Goal: Task Accomplishment & Management: Complete application form

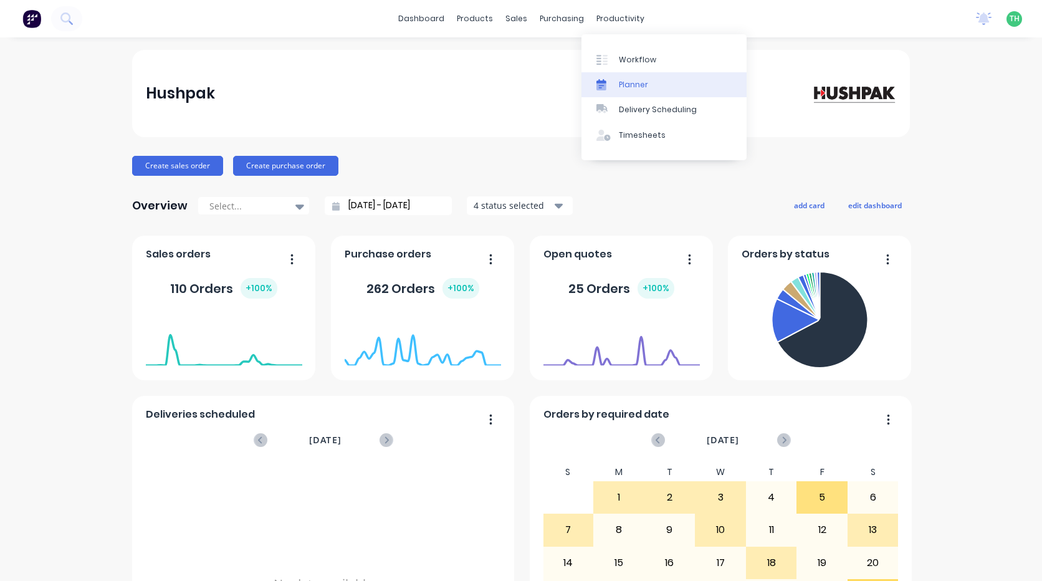
click at [596, 22] on div "productivity" at bounding box center [620, 18] width 60 height 19
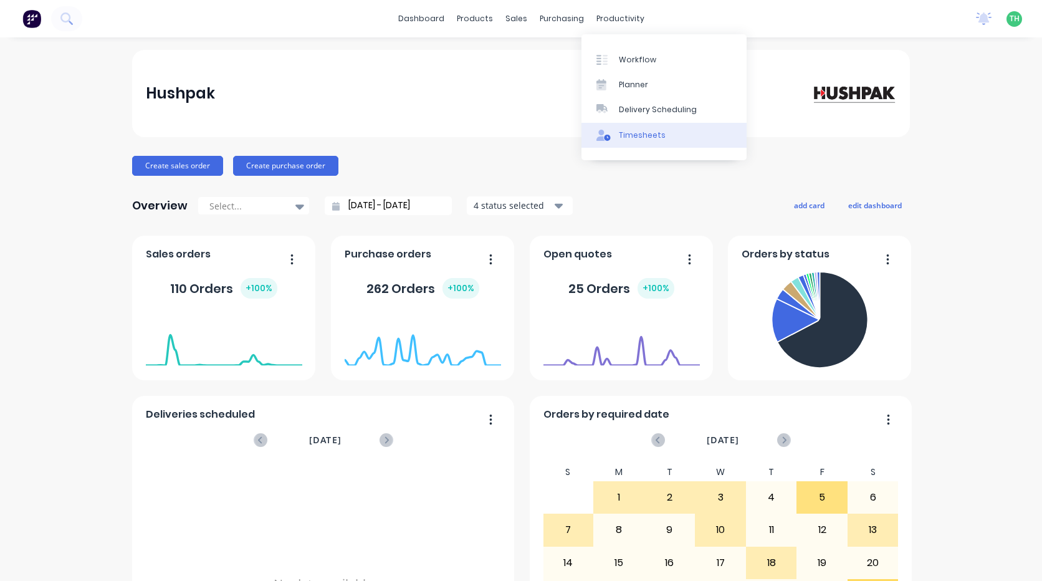
click at [644, 131] on div "Timesheets" at bounding box center [642, 135] width 47 height 11
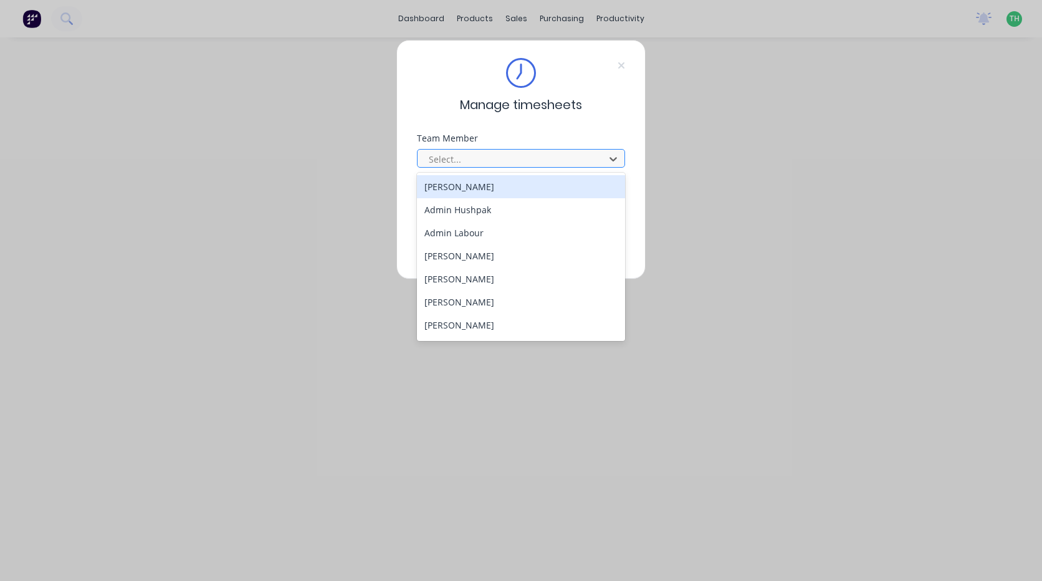
click at [487, 164] on div at bounding box center [512, 159] width 171 height 16
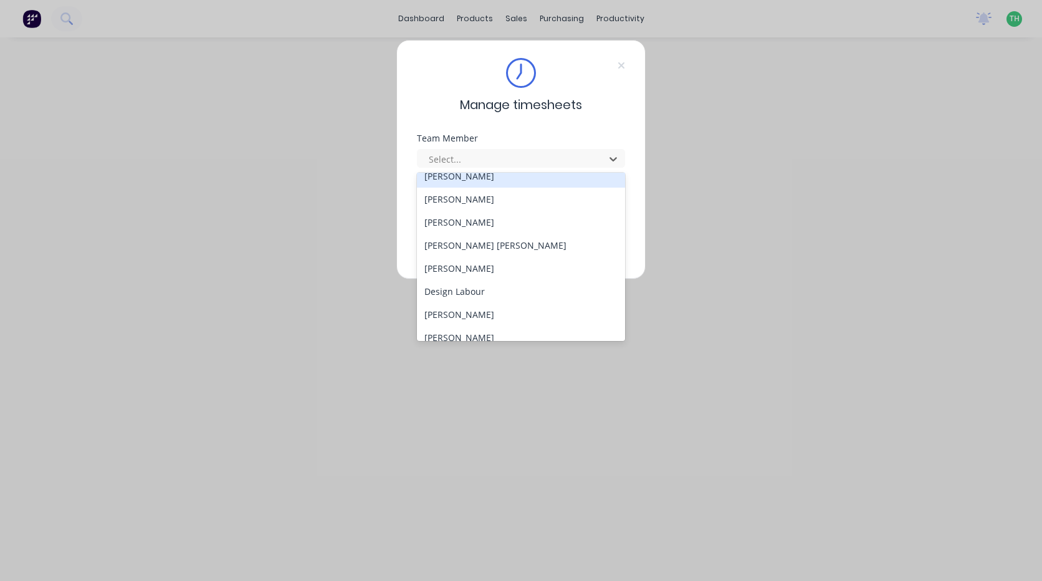
scroll to position [249, 0]
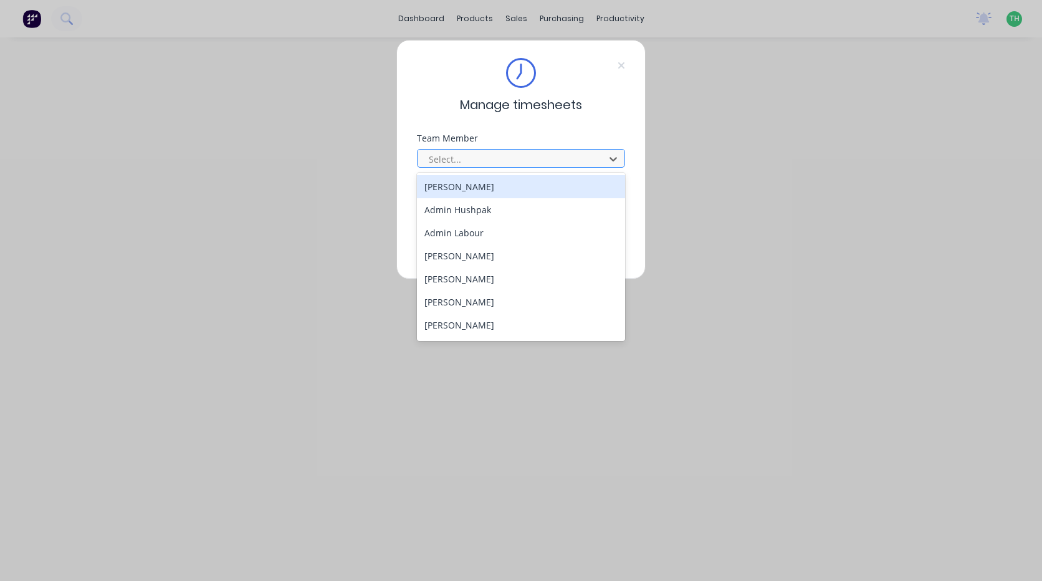
click at [497, 155] on div at bounding box center [512, 159] width 171 height 16
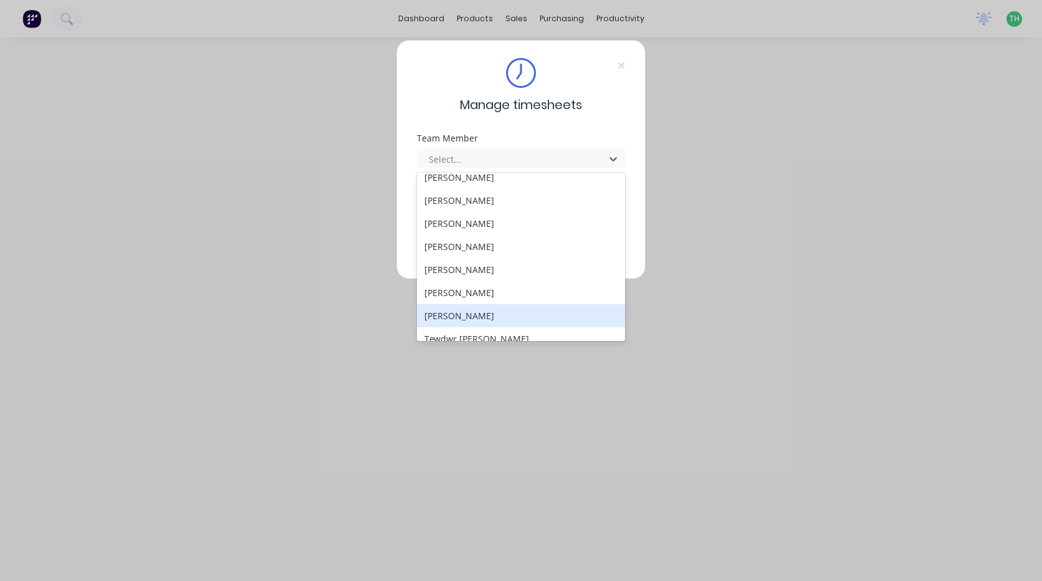
scroll to position [667, 0]
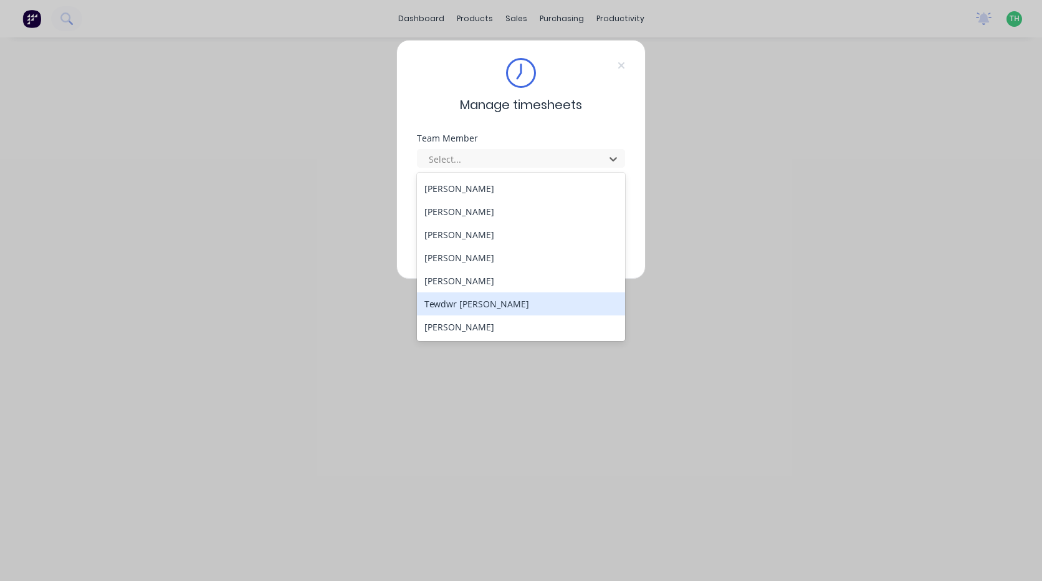
click at [502, 312] on div "Tewdwr [PERSON_NAME]" at bounding box center [521, 303] width 208 height 23
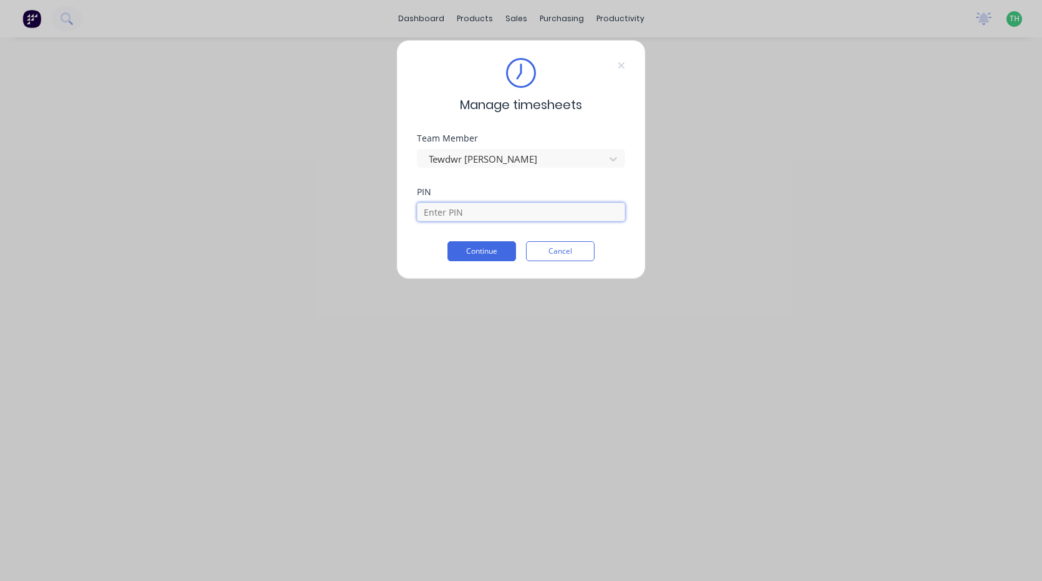
click at [480, 214] on input at bounding box center [521, 211] width 208 height 19
type input "2711"
click at [499, 252] on button "Continue" at bounding box center [481, 251] width 69 height 20
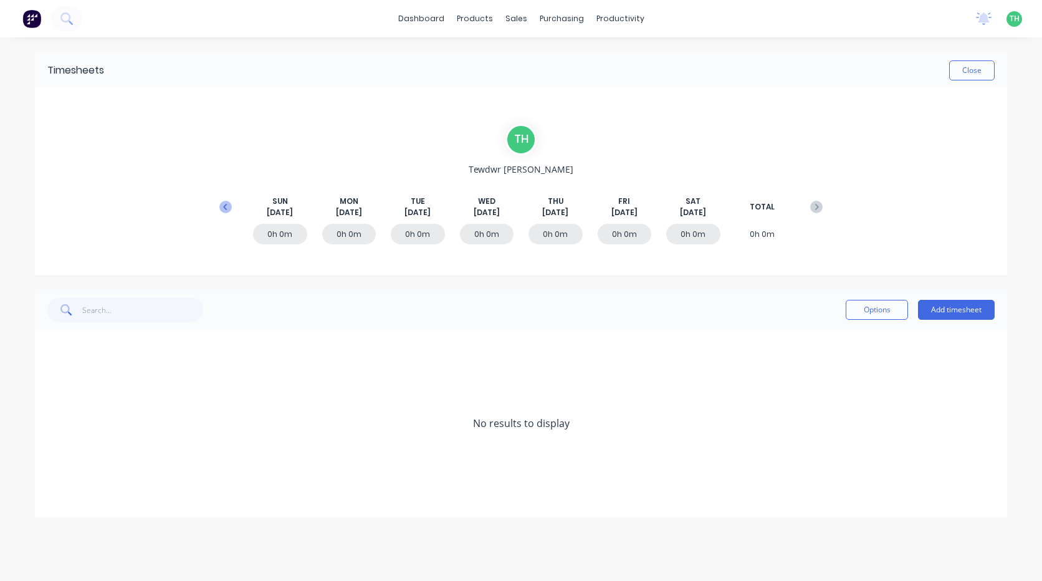
click at [231, 208] on icon at bounding box center [225, 207] width 12 height 12
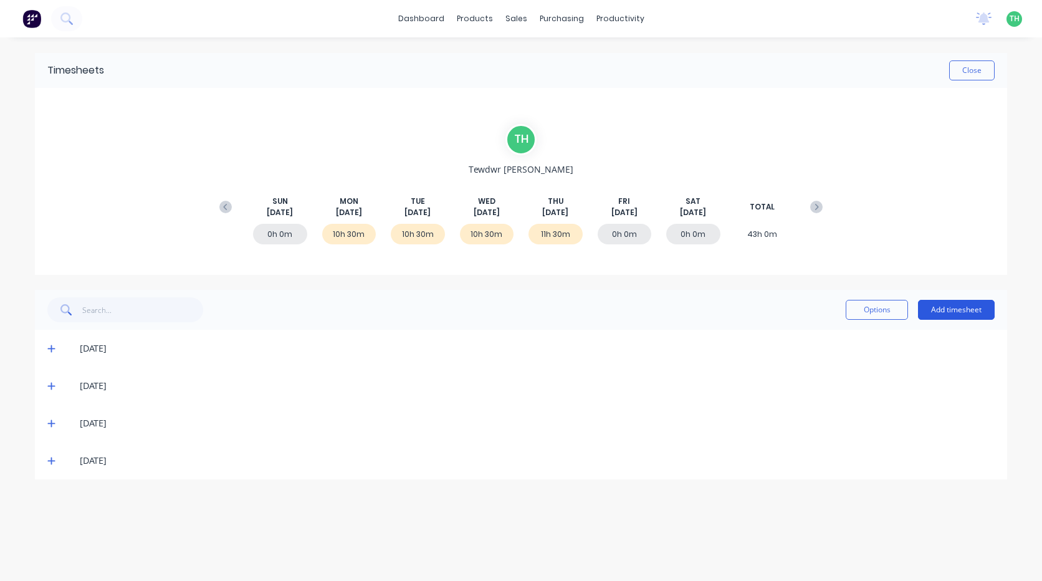
click at [945, 308] on button "Add timesheet" at bounding box center [956, 310] width 77 height 20
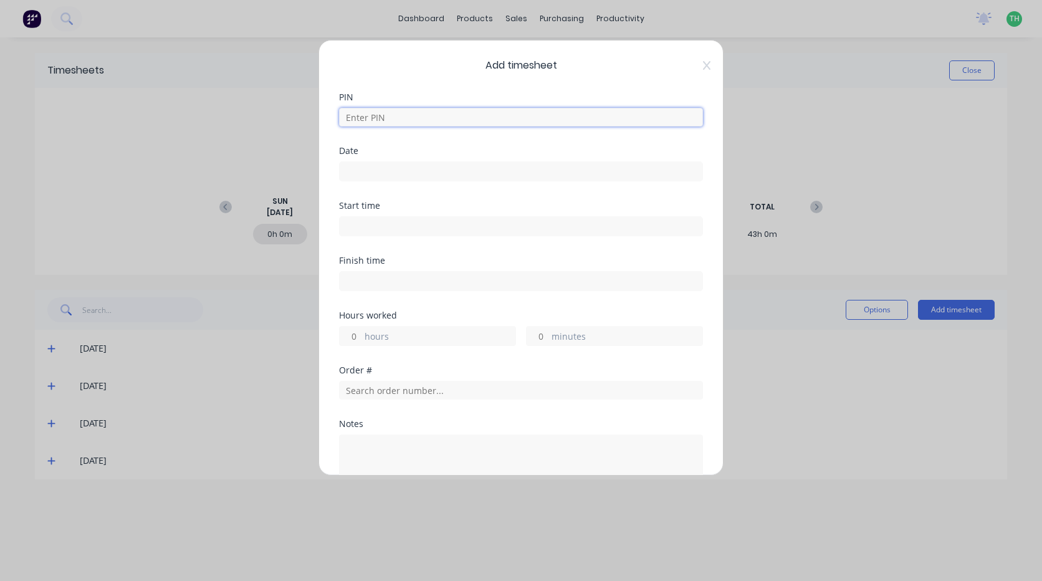
click at [412, 110] on input at bounding box center [521, 117] width 364 height 19
type input "2711"
click at [381, 174] on input at bounding box center [521, 171] width 363 height 19
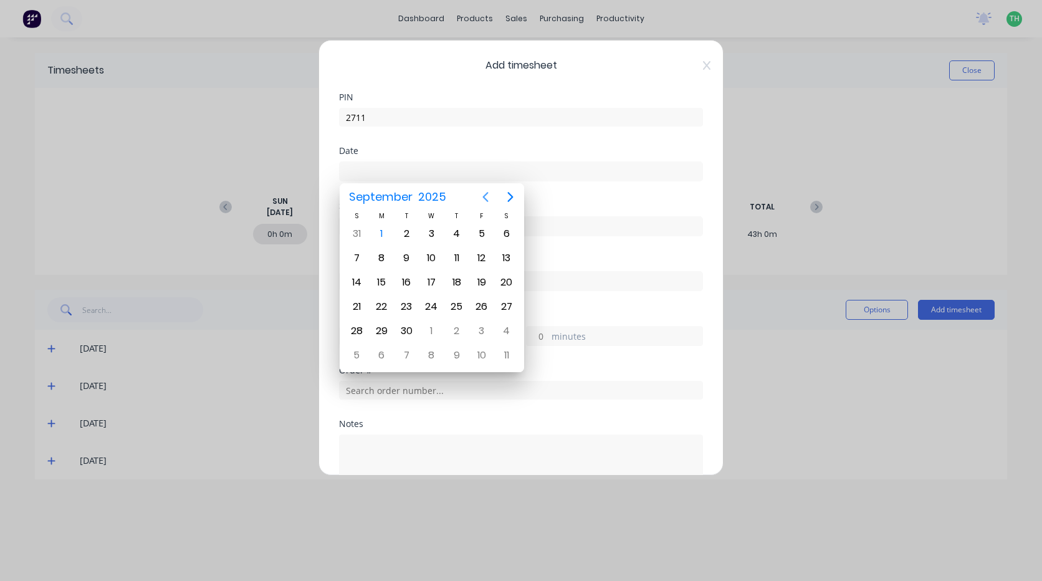
click at [490, 196] on icon "Previous page" at bounding box center [485, 196] width 15 height 15
click at [482, 331] on div "29" at bounding box center [481, 330] width 19 height 19
type input "29/08/2025"
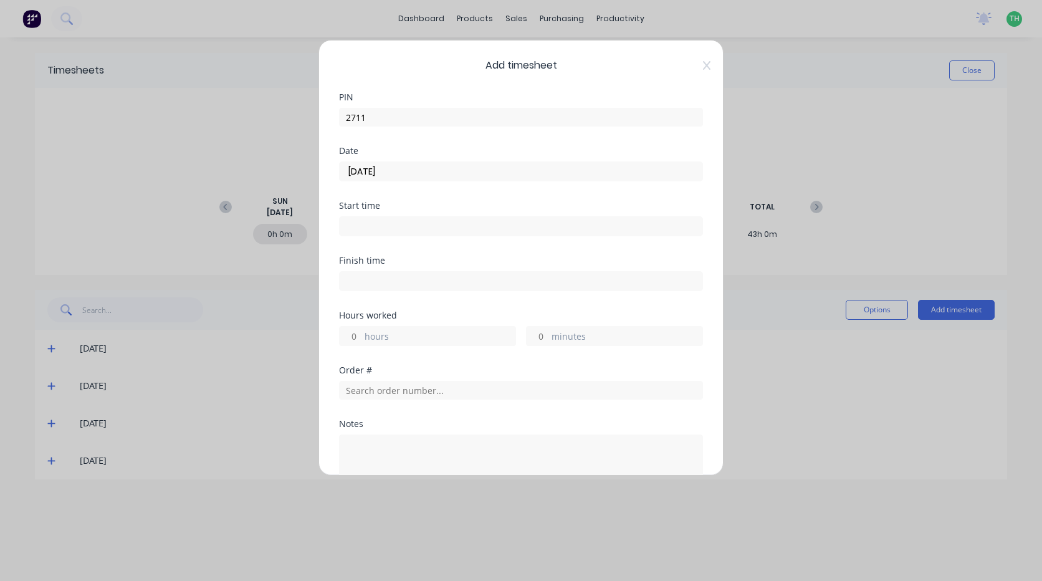
click at [373, 227] on input at bounding box center [521, 226] width 363 height 19
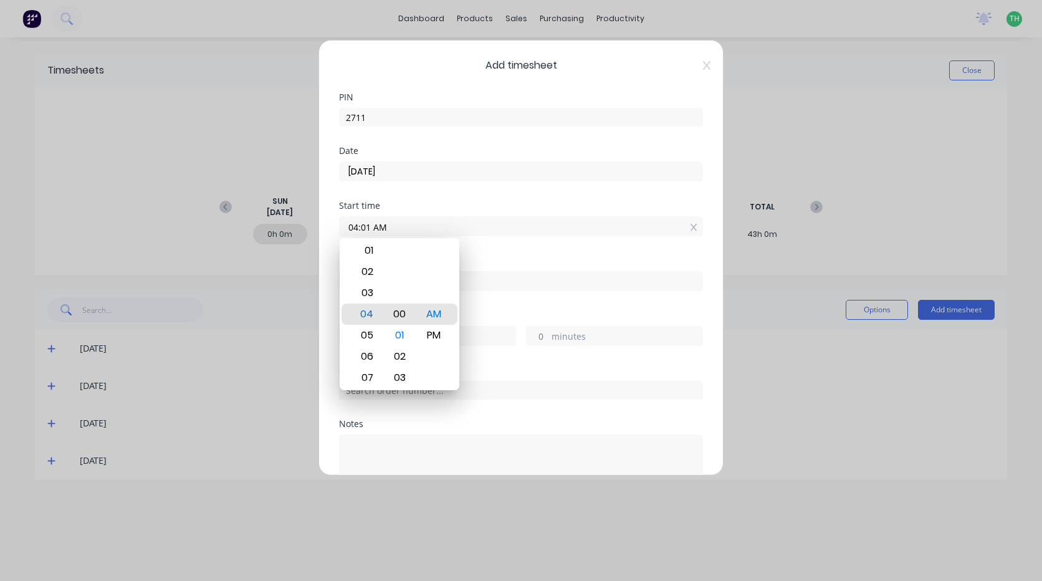
type input "04:00 AM"
drag, startPoint x: 511, startPoint y: 306, endPoint x: 502, endPoint y: 305, distance: 9.4
click at [510, 306] on div "Finish time" at bounding box center [521, 283] width 364 height 55
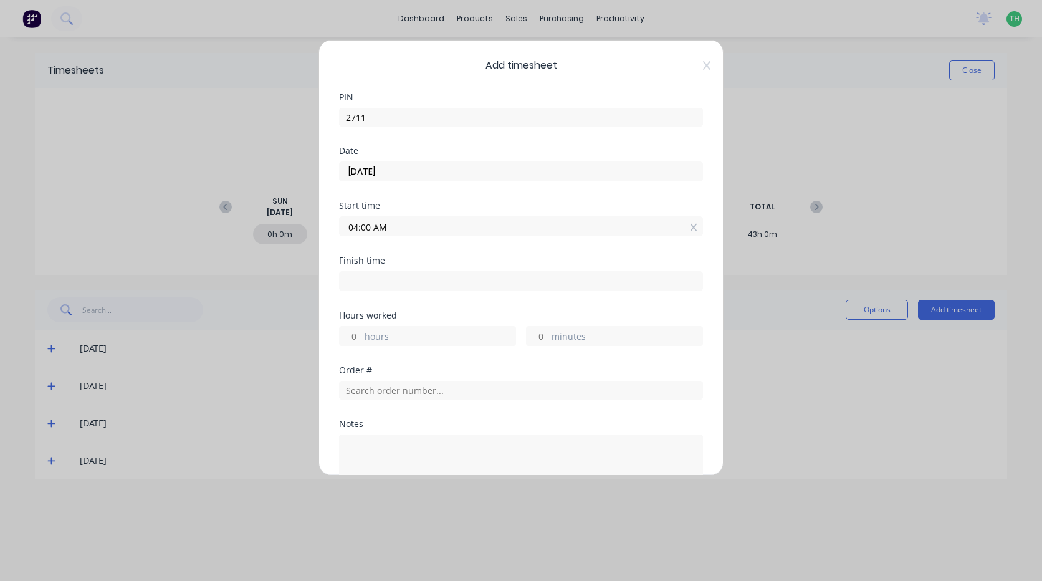
click at [406, 286] on input at bounding box center [521, 281] width 363 height 19
type input "04:30 AM"
type input "0"
type input "30"
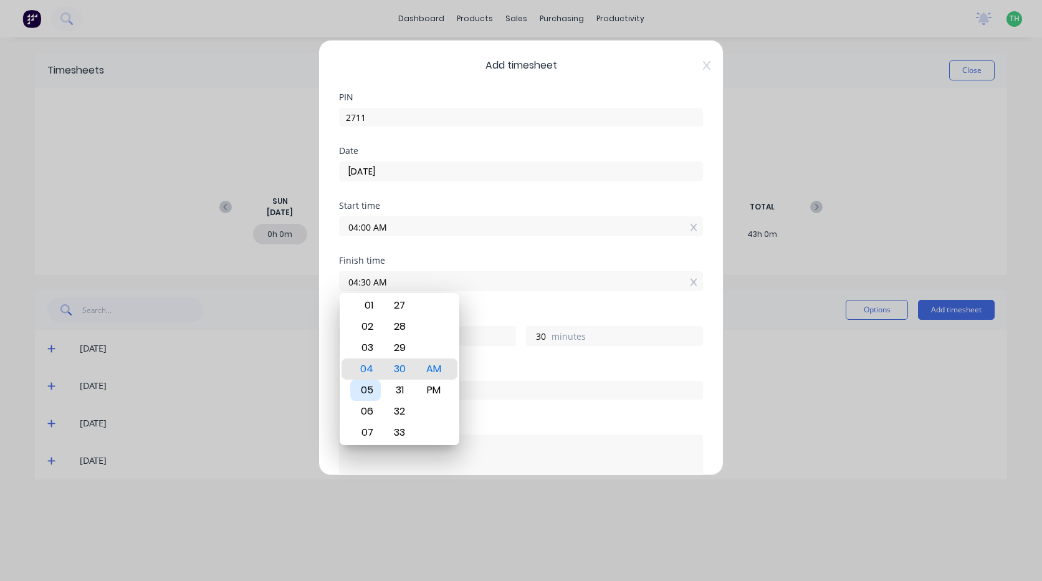
click at [369, 396] on div "05" at bounding box center [365, 389] width 31 height 21
type input "05:30 AM"
type input "1"
type input "05:27 AM"
type input "27"
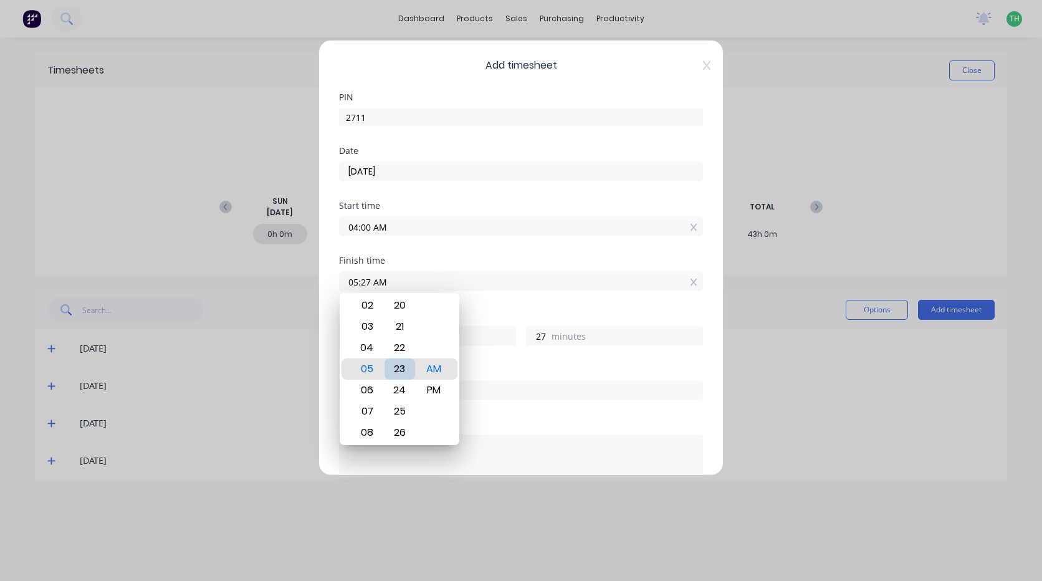
type input "05:23 AM"
type input "23"
type input "05:20 AM"
type input "20"
type input "05:17 AM"
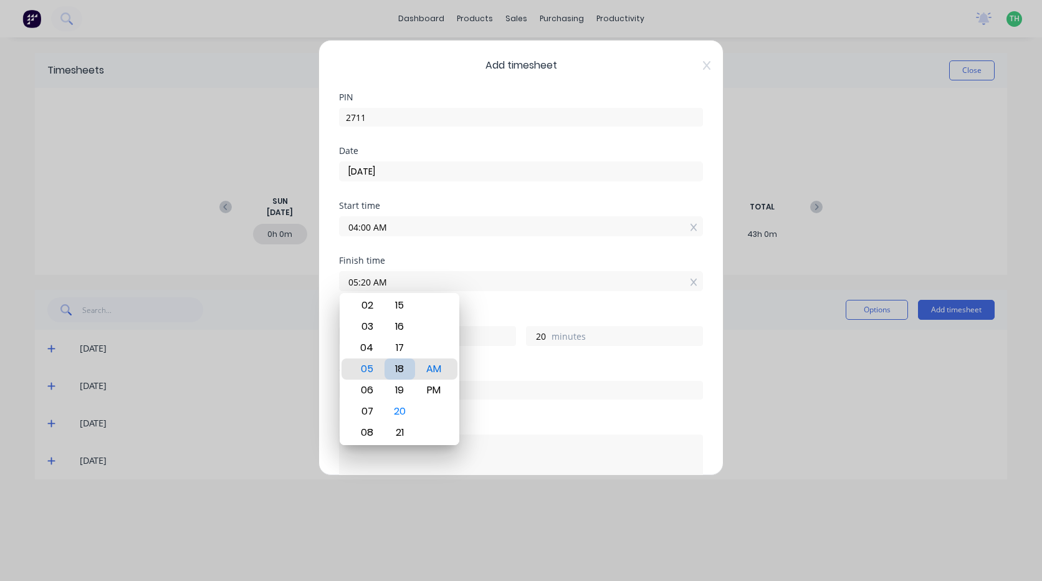
type input "17"
type input "05:10 AM"
type input "10"
type input "05:00 AM"
type input "0"
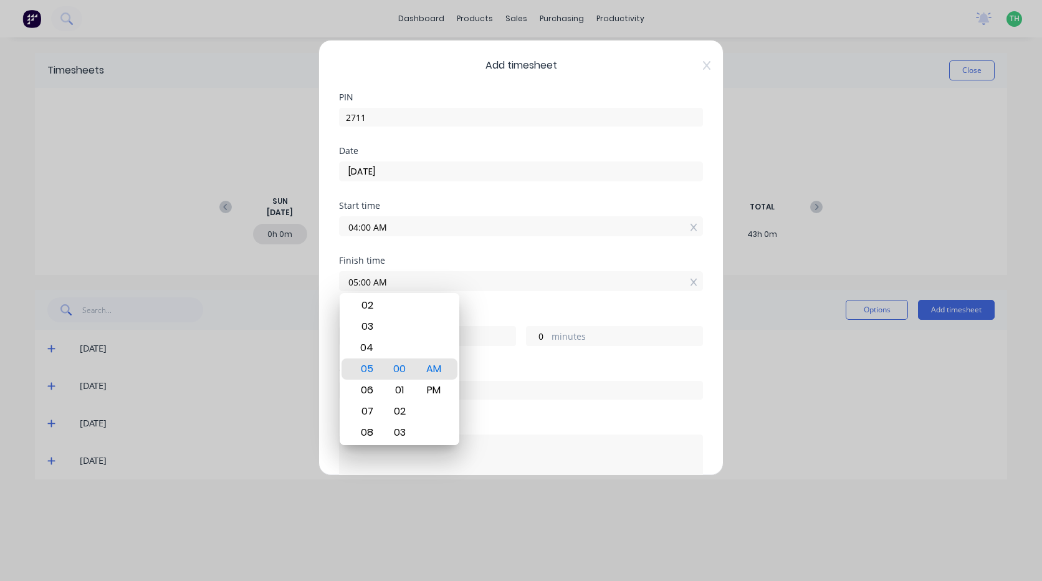
click at [524, 365] on div "Hours worked 1 hours 0 minutes" at bounding box center [521, 338] width 364 height 55
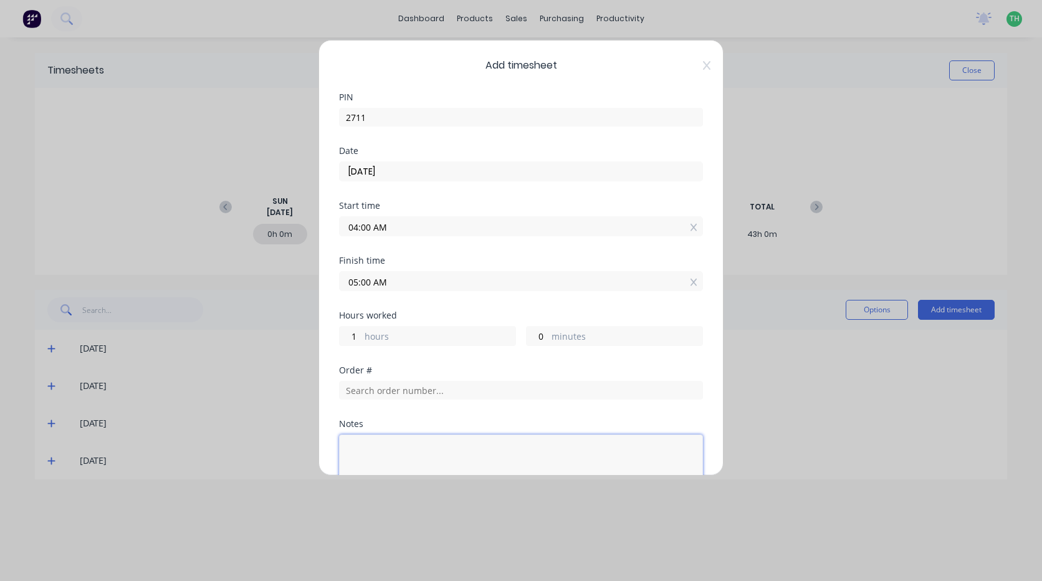
click at [414, 445] on textarea at bounding box center [521, 467] width 364 height 66
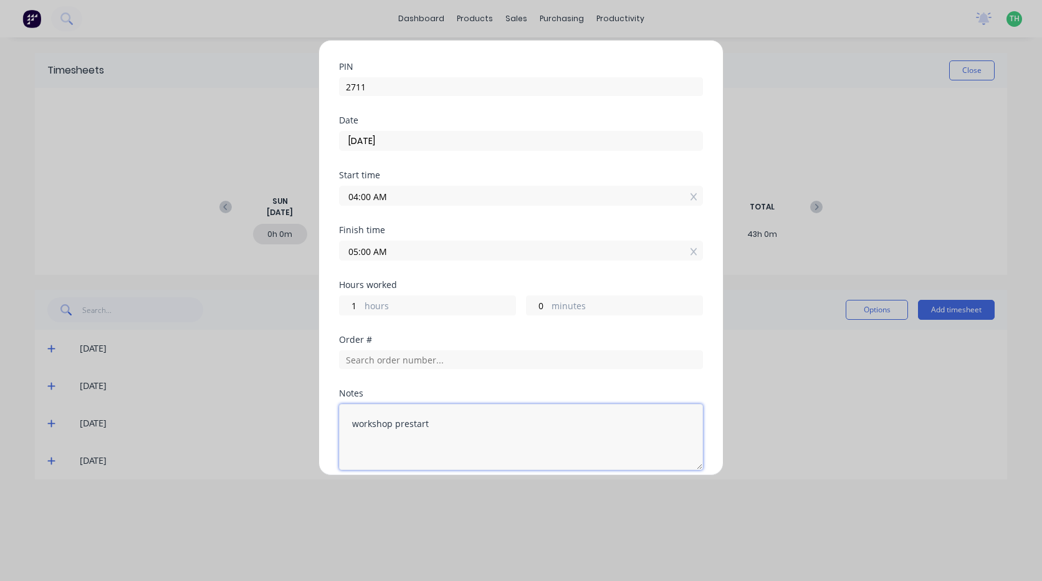
scroll to position [136, 0]
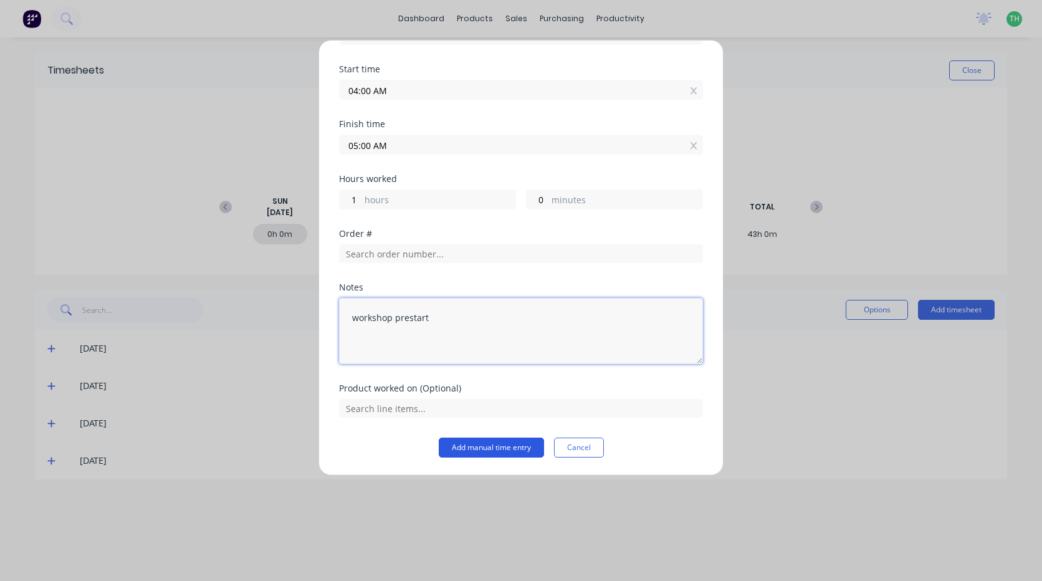
type textarea "workshop prestart"
click at [477, 452] on button "Add manual time entry" at bounding box center [491, 447] width 105 height 20
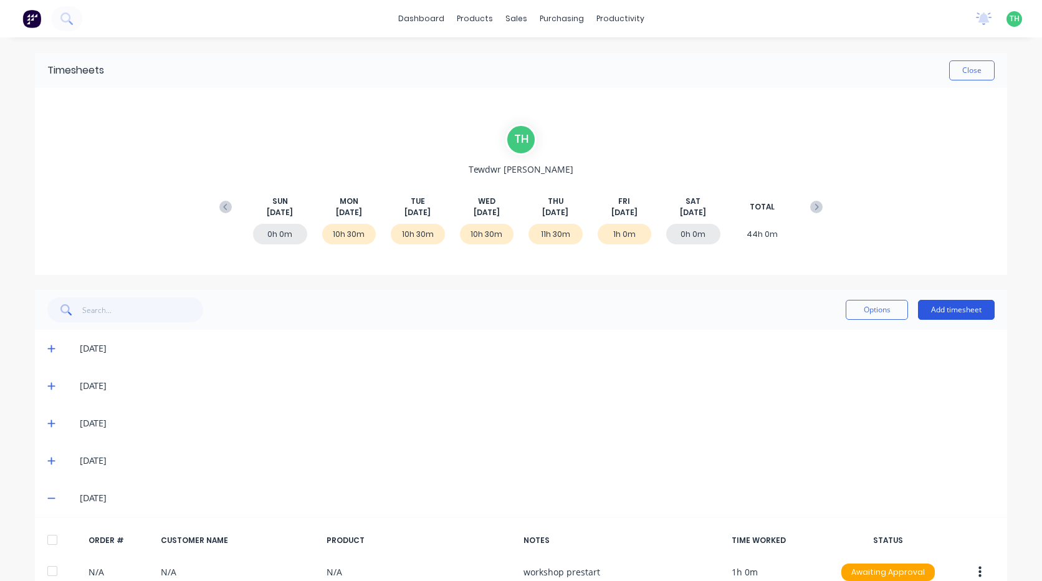
click at [961, 313] on button "Add timesheet" at bounding box center [956, 310] width 77 height 20
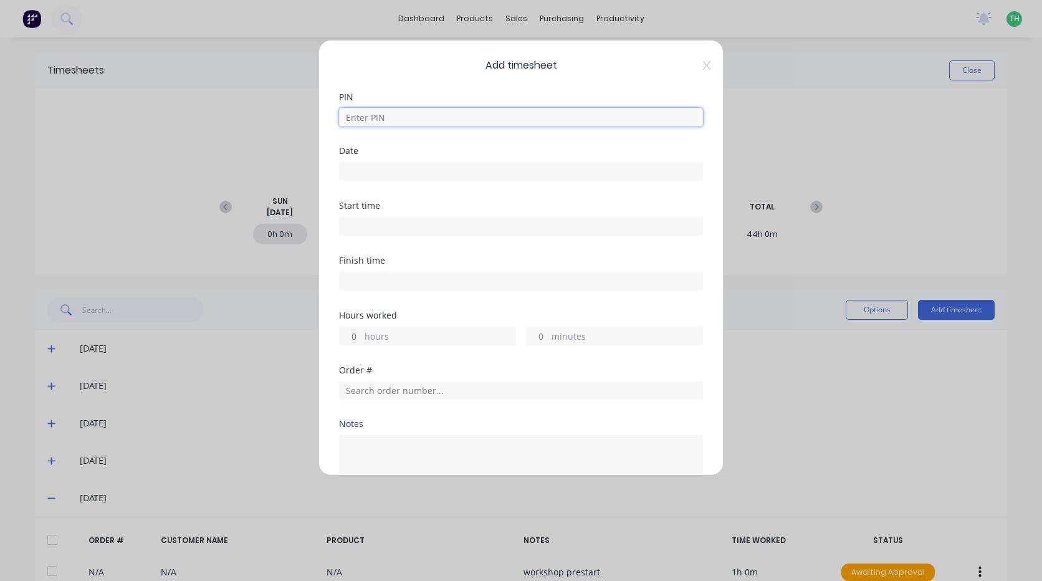
click at [445, 118] on input at bounding box center [521, 117] width 364 height 19
type input "2711"
type input "29/08/2025"
type input "04:00 AM"
type input "05:00 AM"
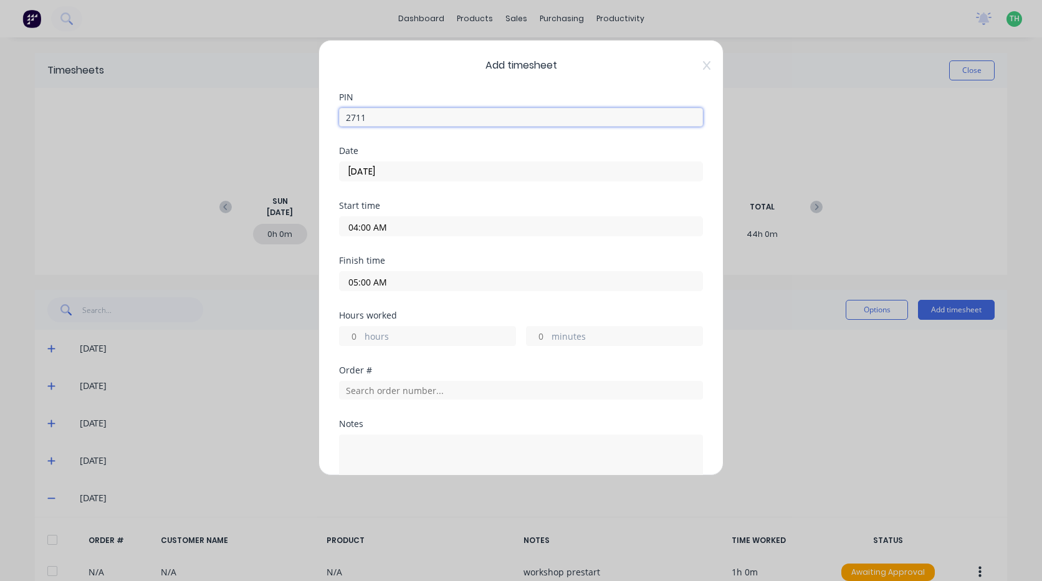
type input "1"
type input "0"
click at [426, 172] on input "29/08/2025" at bounding box center [521, 171] width 363 height 19
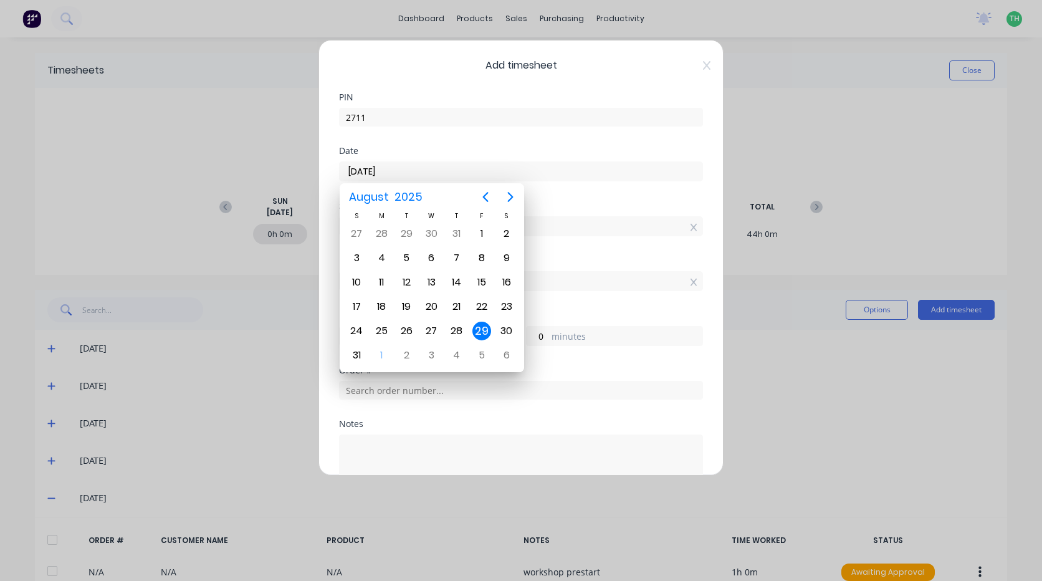
click at [483, 327] on div "29" at bounding box center [481, 330] width 19 height 19
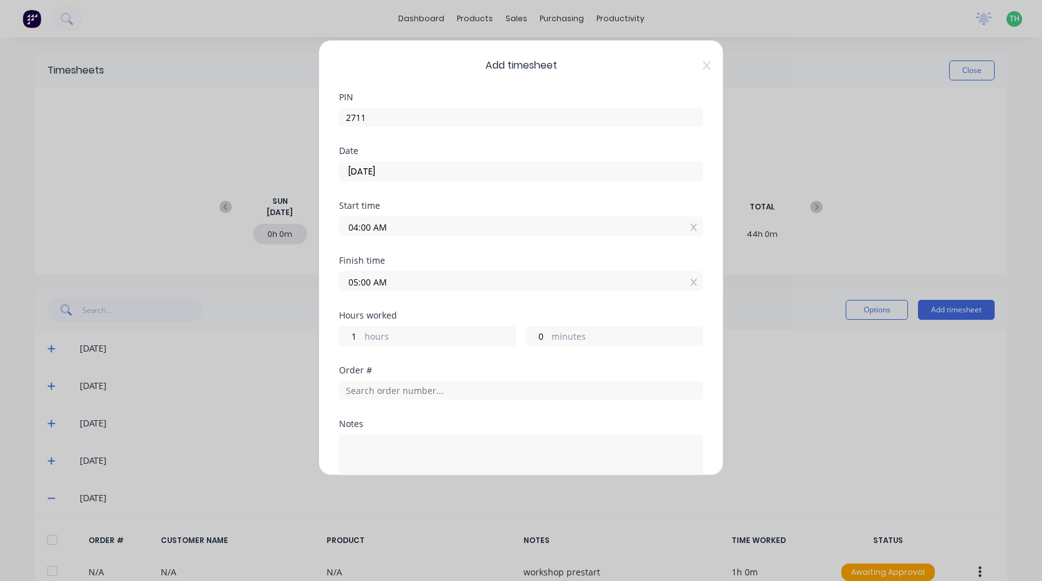
drag, startPoint x: 358, startPoint y: 227, endPoint x: 426, endPoint y: 242, distance: 69.4
click at [365, 228] on input "04:00 AM" at bounding box center [521, 226] width 363 height 19
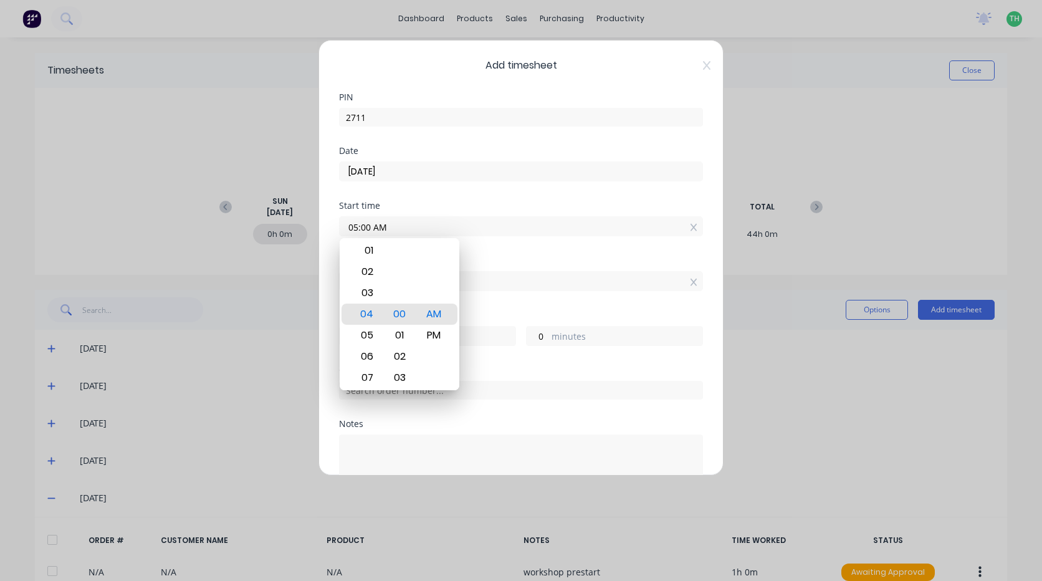
type input "05:00 AM"
type input "0"
click at [488, 257] on div "Finish time" at bounding box center [521, 260] width 364 height 9
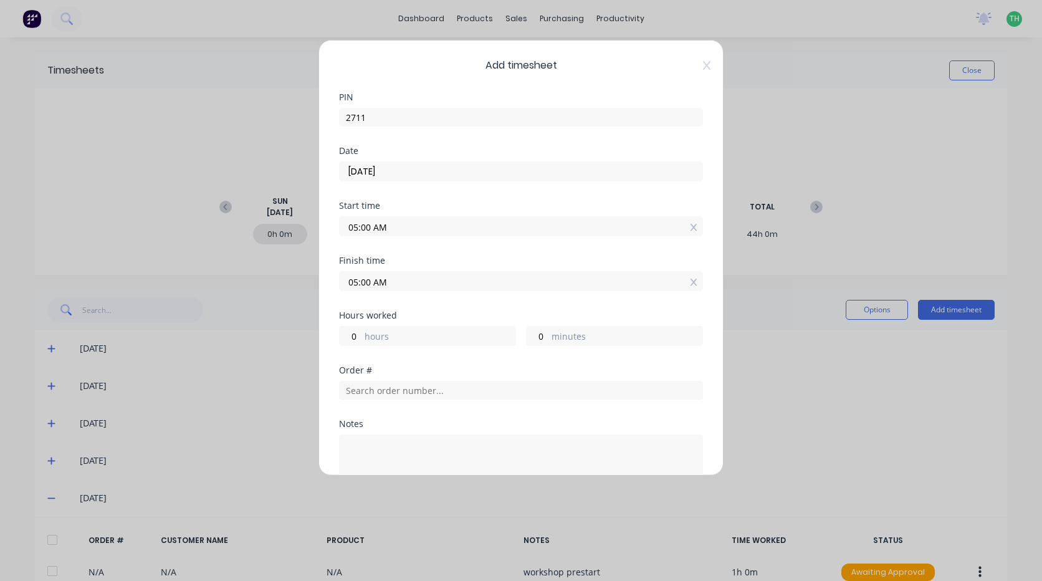
click at [369, 284] on input "05:00 AM" at bounding box center [521, 281] width 363 height 19
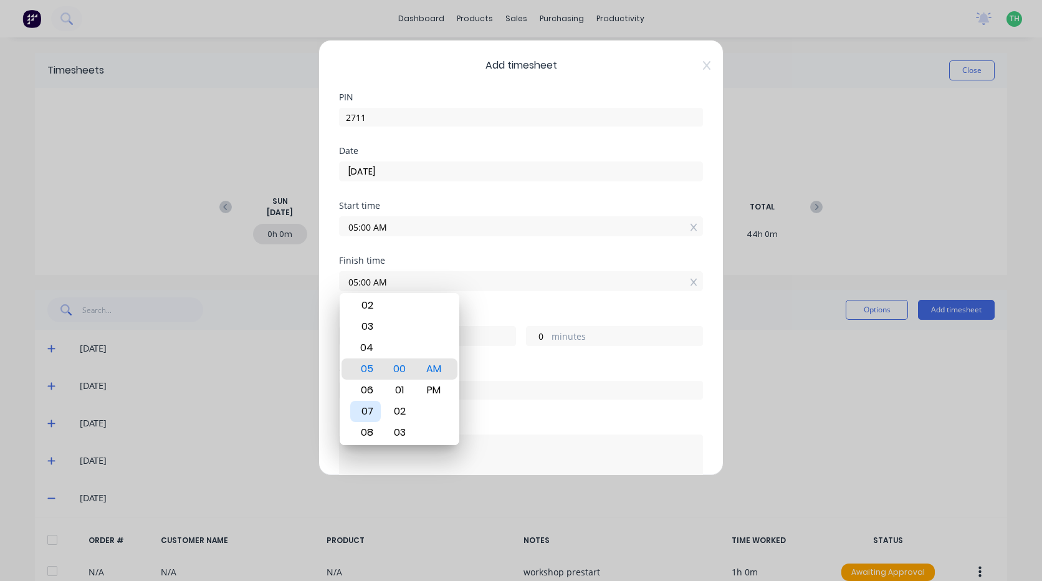
click at [374, 407] on div "07" at bounding box center [365, 411] width 31 height 21
type input "07:00 AM"
type input "2"
type input "07:03 AM"
type input "3"
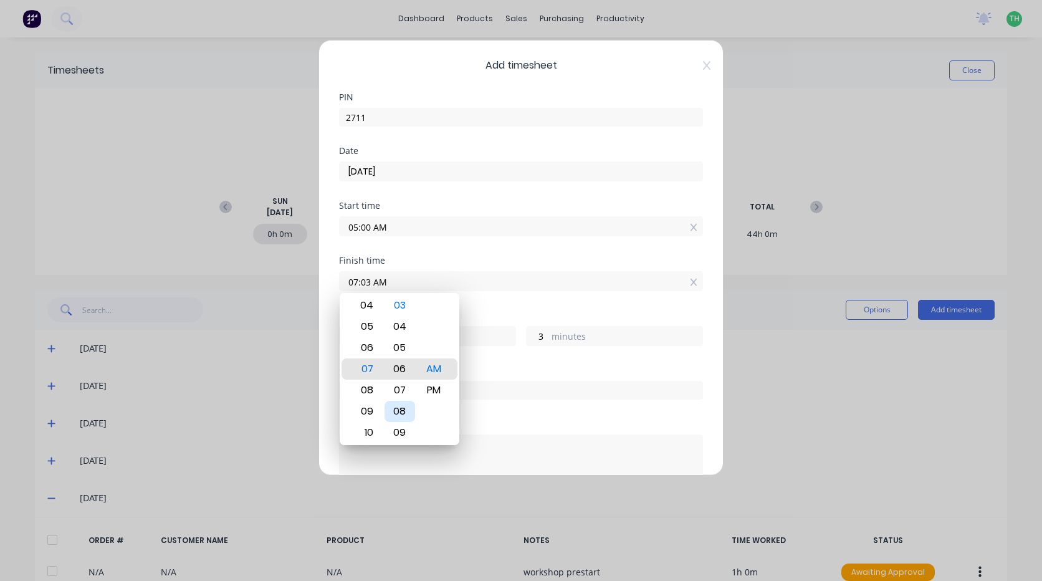
type input "07:06 AM"
type input "6"
type input "07:10 AM"
type input "10"
type input "07:13 AM"
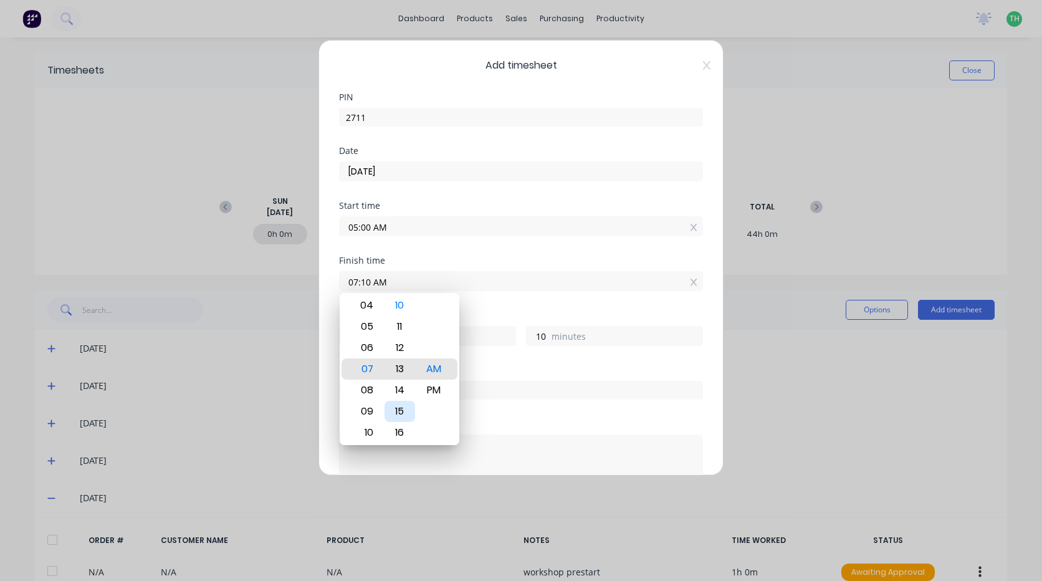
type input "13"
type input "07:16 AM"
type input "16"
type input "07:19 AM"
type input "19"
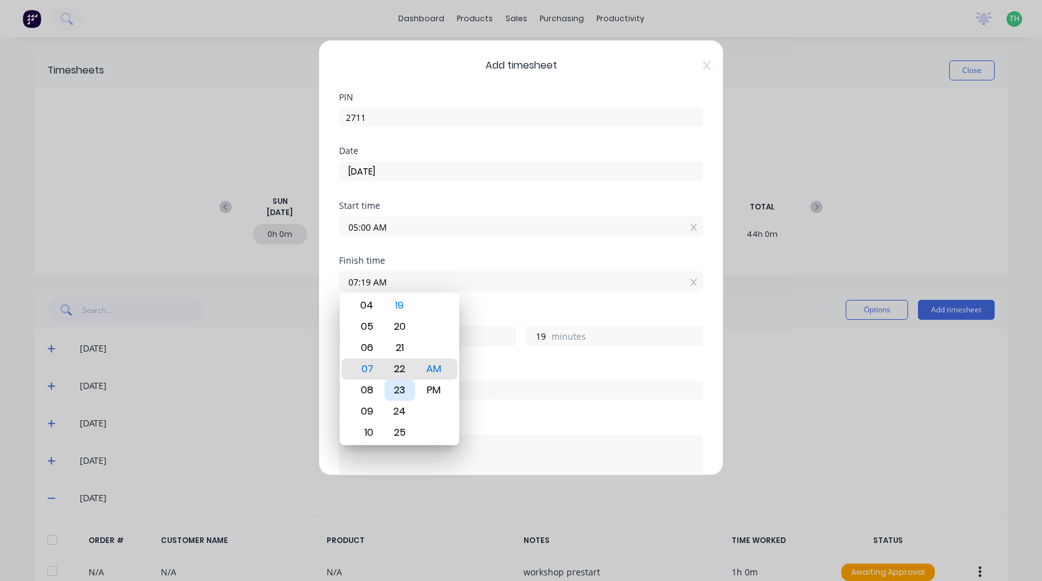
type input "07:22 AM"
type input "22"
type input "07:25 AM"
type input "25"
type input "07:28 AM"
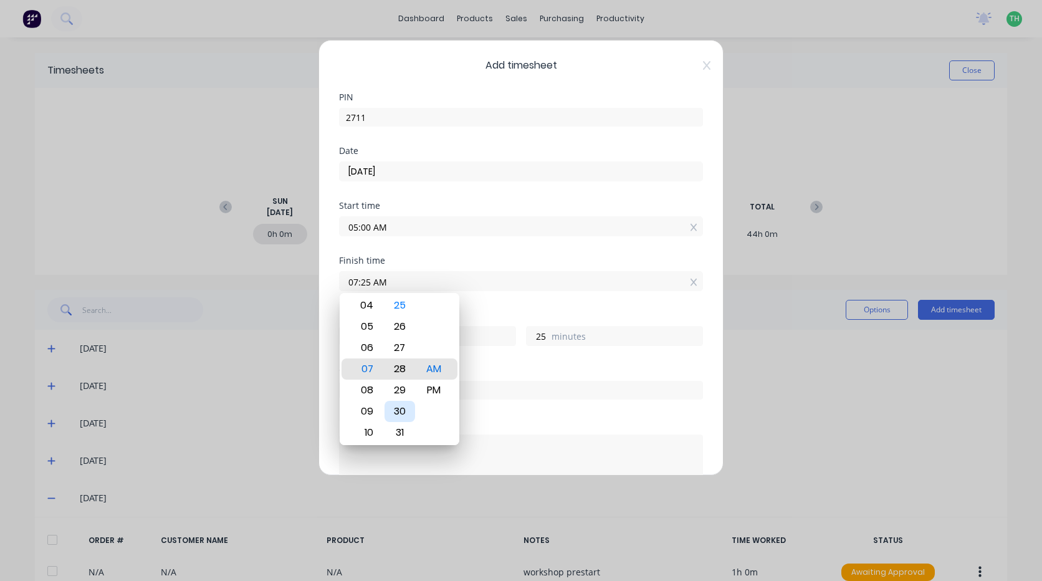
type input "28"
type input "07:30 AM"
type input "30"
type input "07:31 AM"
type input "31"
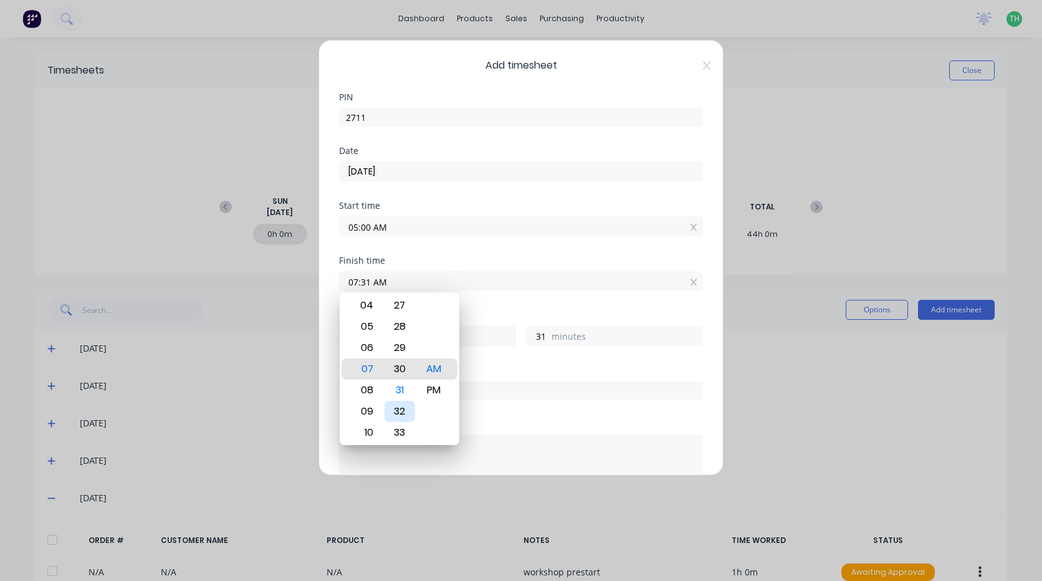
type input "07:30 AM"
type input "30"
click at [520, 376] on div "Order #" at bounding box center [521, 383] width 364 height 34
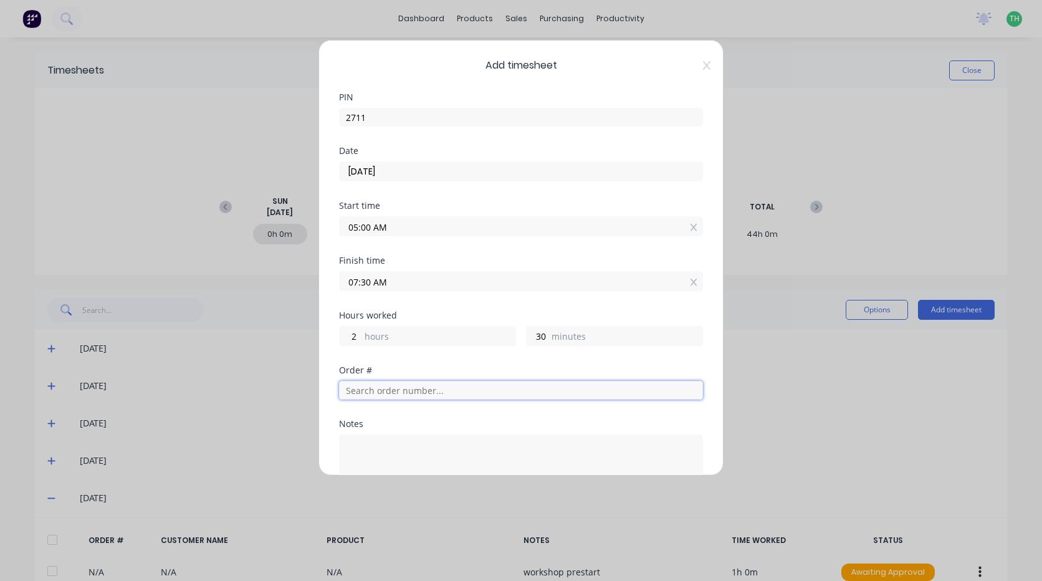
click at [384, 393] on input "text" at bounding box center [521, 390] width 364 height 19
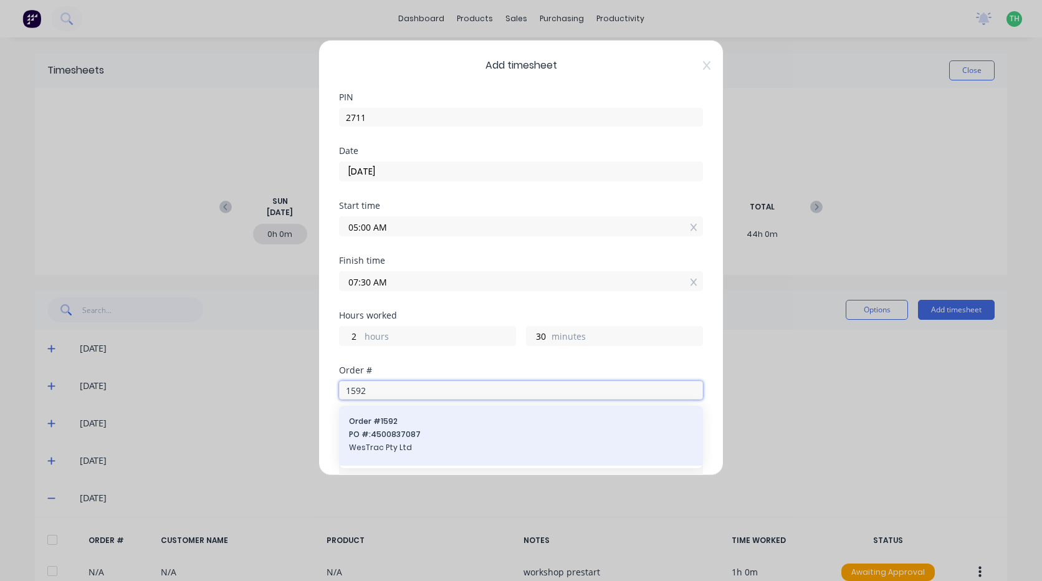
type input "1592"
click at [391, 450] on span "WesTrac Pty Ltd" at bounding box center [521, 447] width 344 height 11
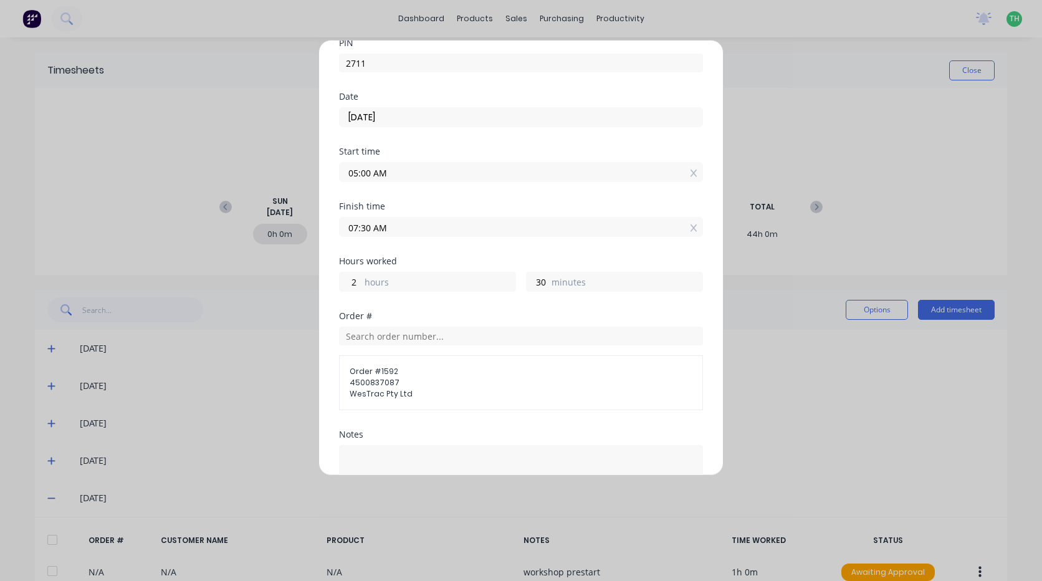
scroll to position [187, 0]
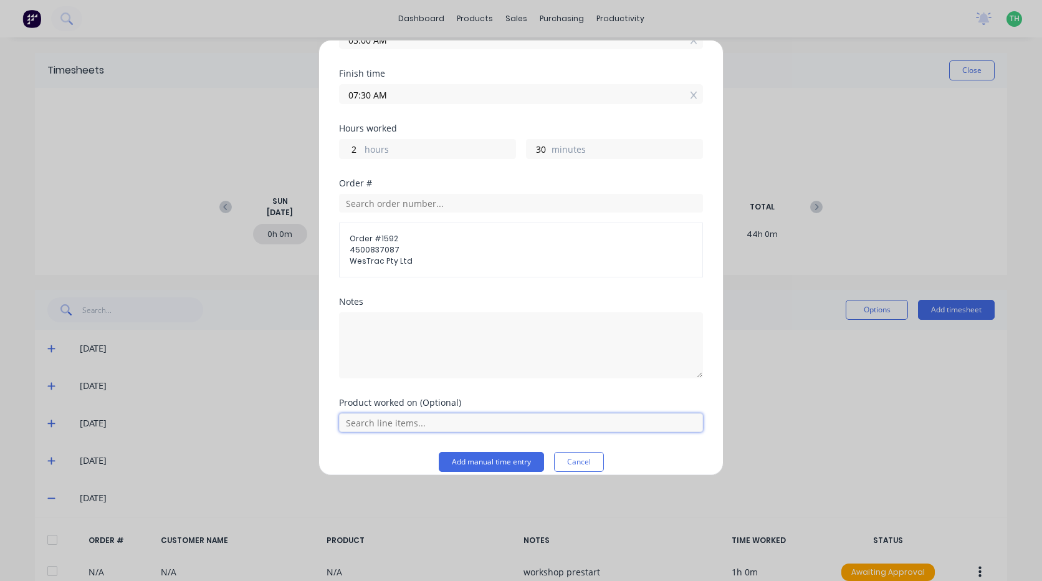
click at [387, 422] on input "text" at bounding box center [521, 422] width 364 height 19
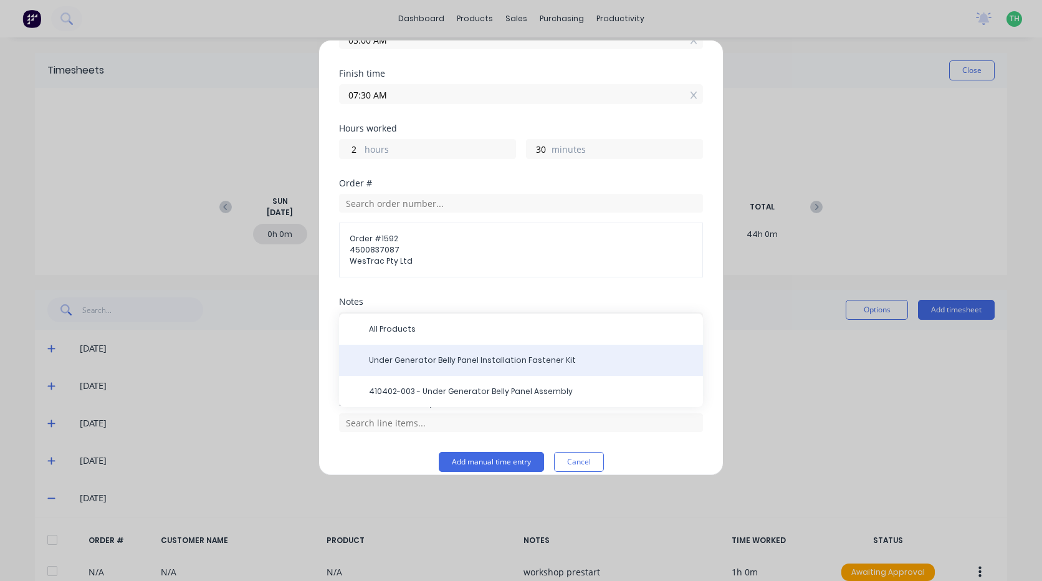
click at [428, 364] on span "Under Generator Belly Panel Installation Fastener Kit" at bounding box center [531, 360] width 324 height 11
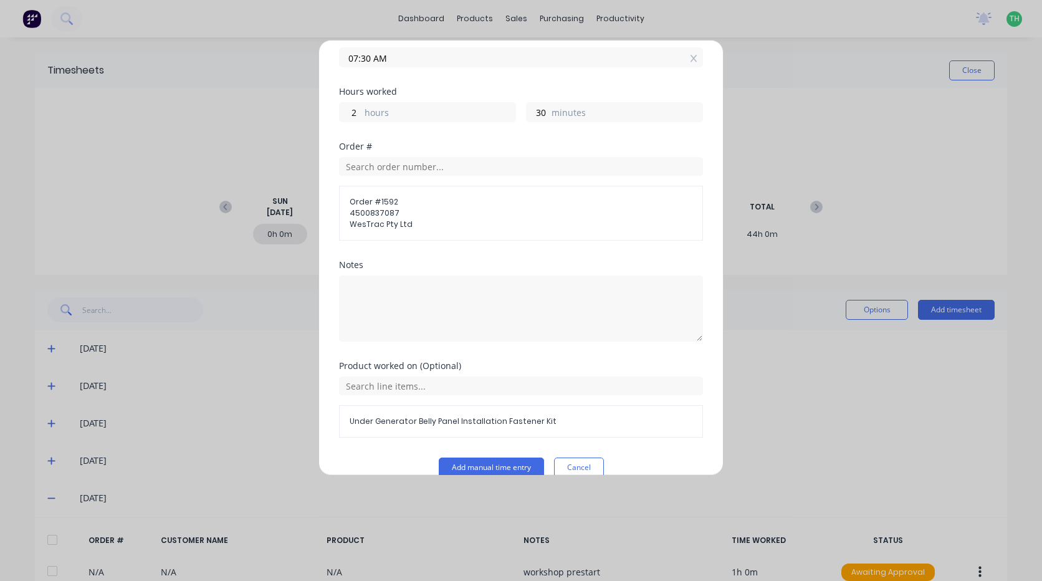
scroll to position [244, 0]
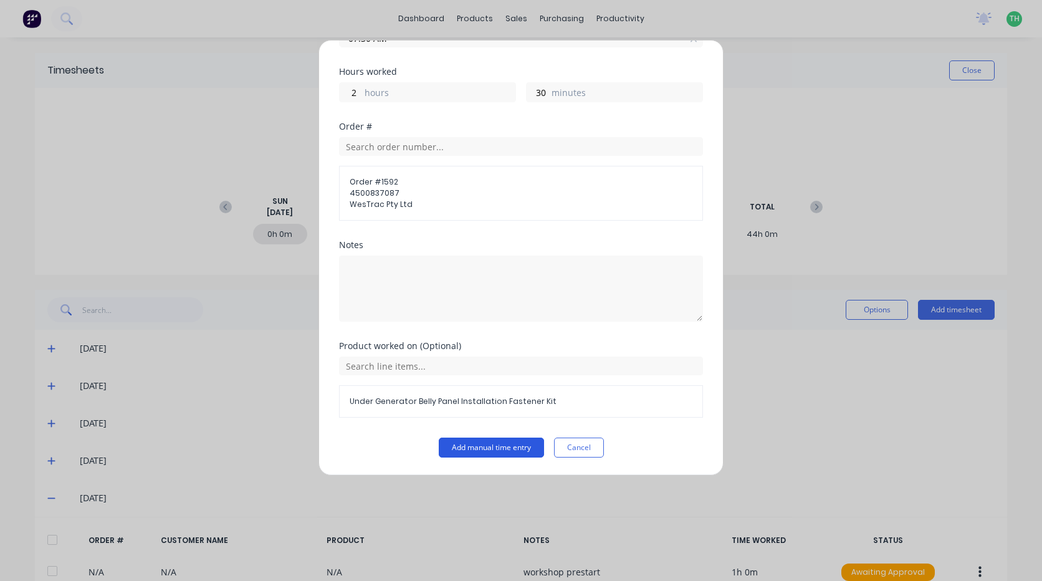
click at [469, 447] on button "Add manual time entry" at bounding box center [491, 447] width 105 height 20
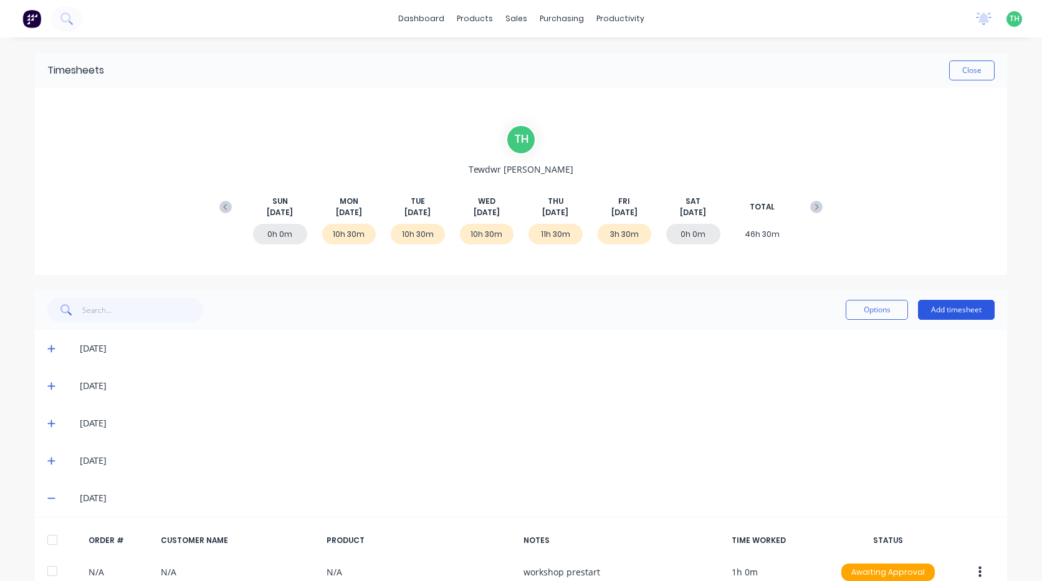
click at [969, 314] on button "Add timesheet" at bounding box center [956, 310] width 77 height 20
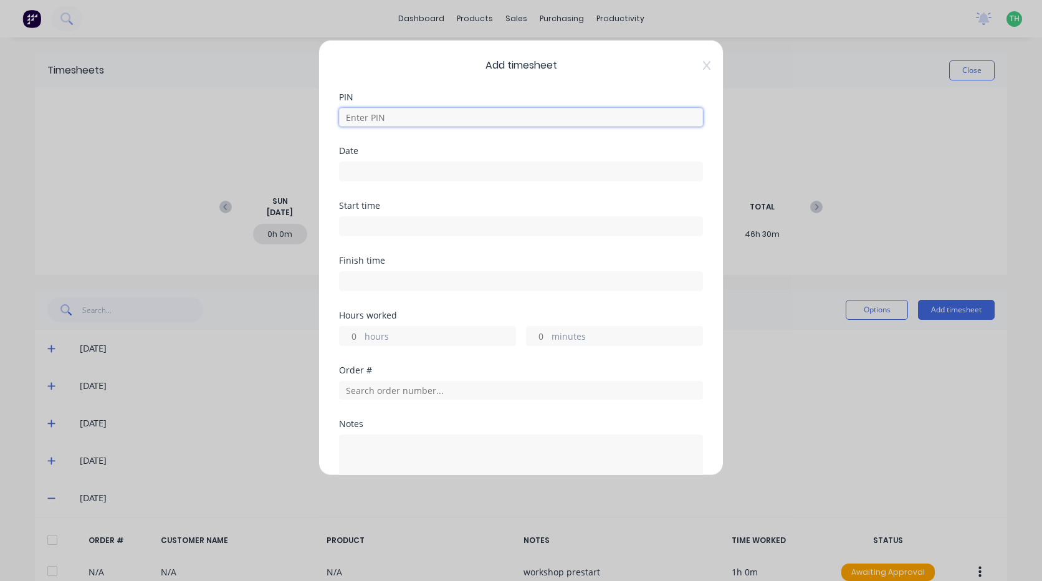
click at [352, 120] on input at bounding box center [521, 117] width 364 height 19
type input "2711"
type input "29/08/2025"
type input "05:00 AM"
type input "07:30 AM"
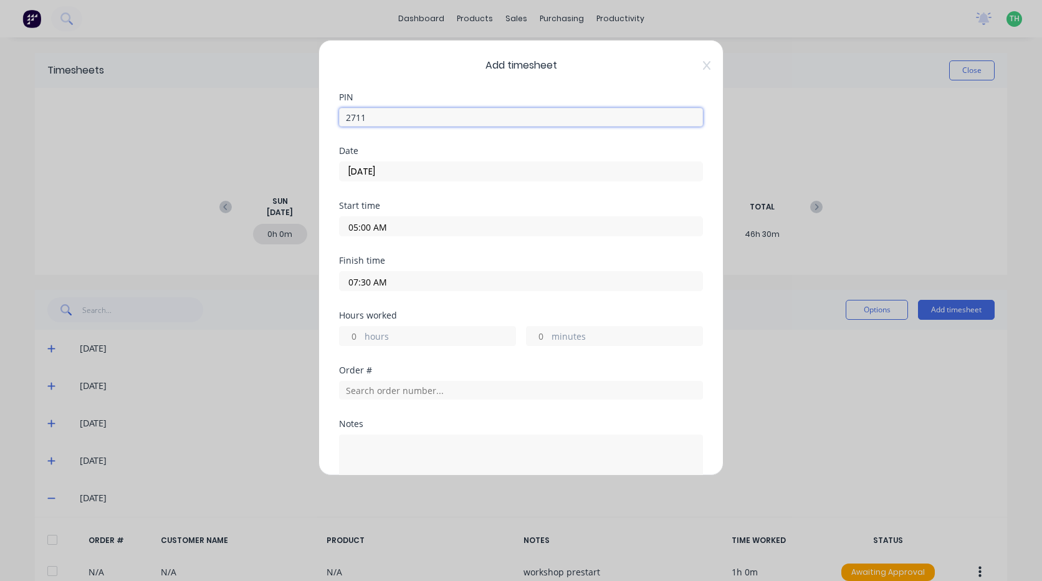
type input "2"
type input "30"
click at [412, 171] on input "29/08/2025" at bounding box center [521, 171] width 363 height 19
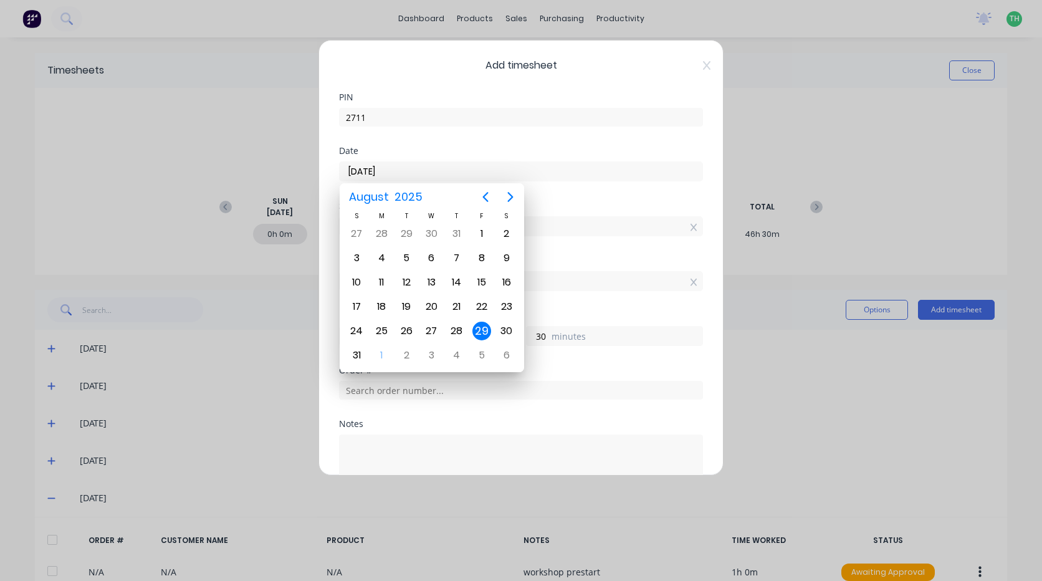
click at [485, 333] on div "29" at bounding box center [481, 330] width 19 height 19
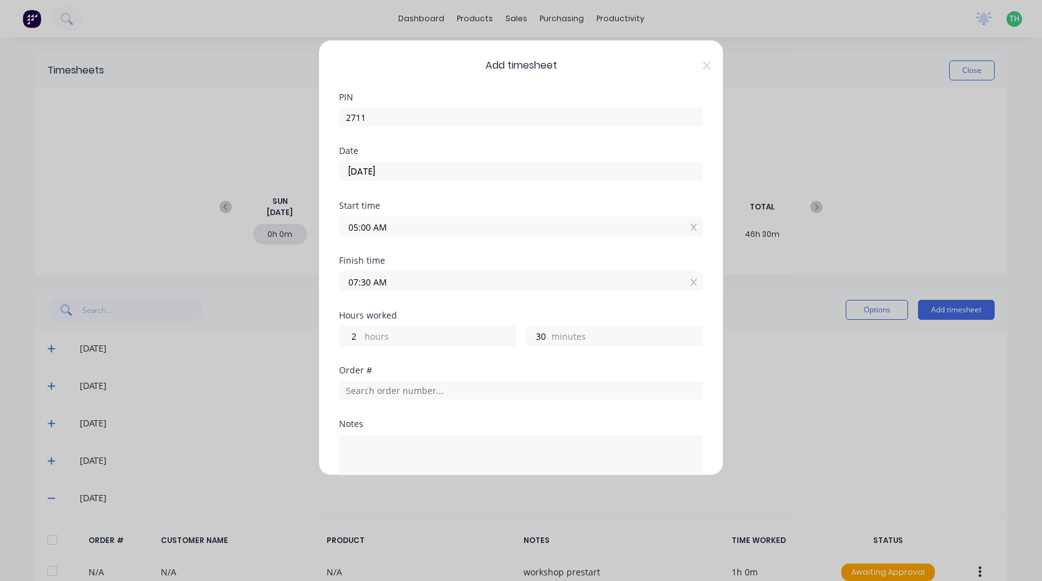
click at [394, 229] on input "05:00 AM" at bounding box center [521, 226] width 363 height 19
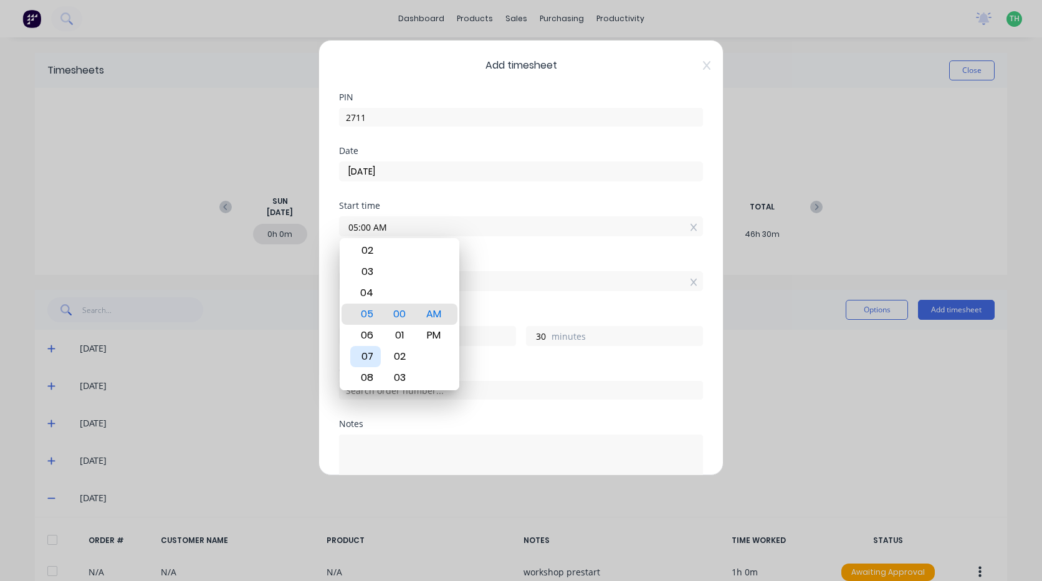
click at [374, 354] on div "07" at bounding box center [365, 356] width 31 height 21
type input "07:00 AM"
type input "0"
type input "07:03 AM"
type input "27"
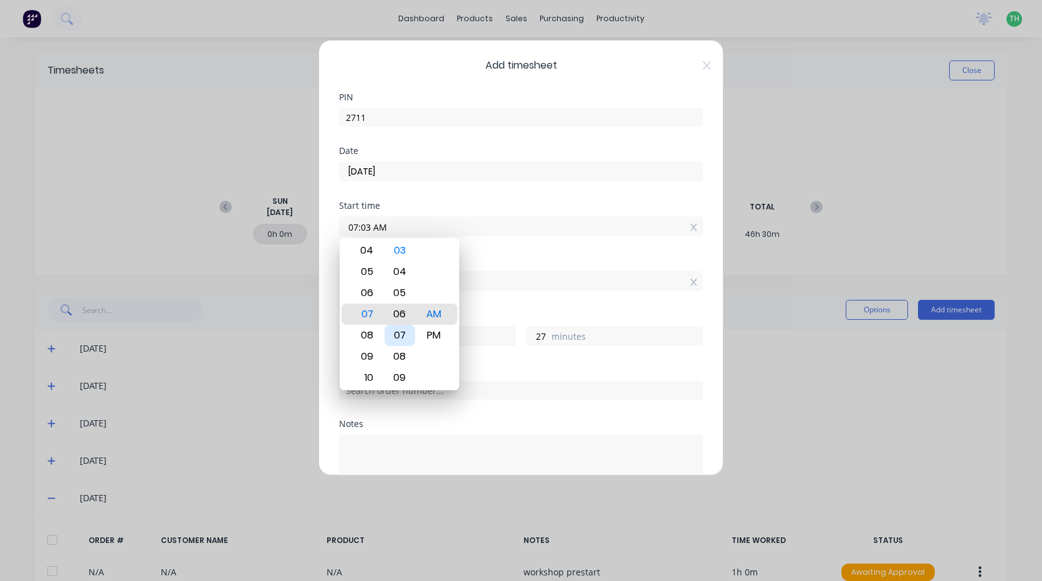
type input "07:06 AM"
type input "24"
type input "07:09 AM"
type input "21"
type input "07:12 AM"
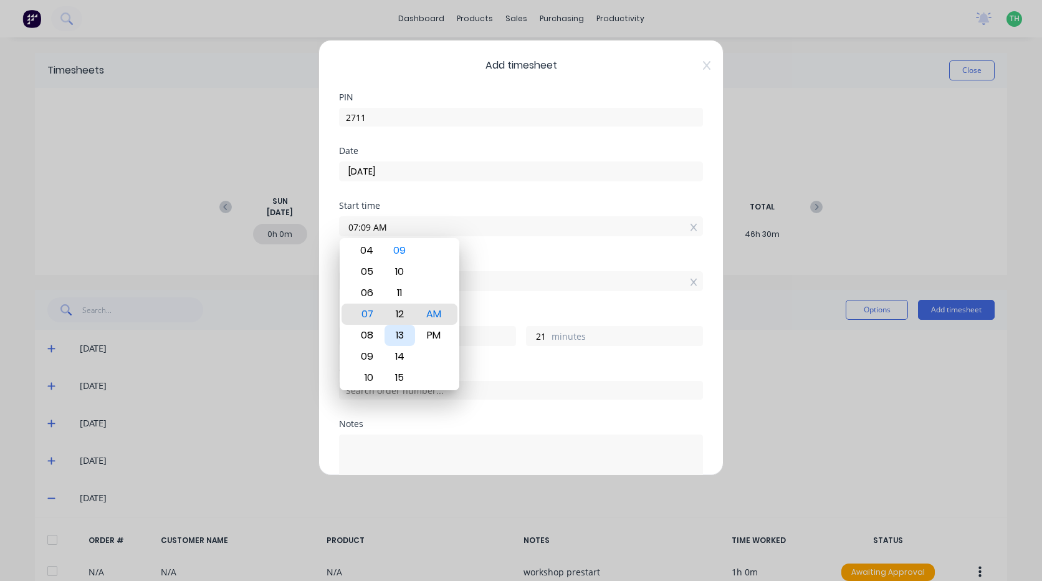
type input "18"
type input "07:15 AM"
type input "15"
type input "07:18 AM"
type input "12"
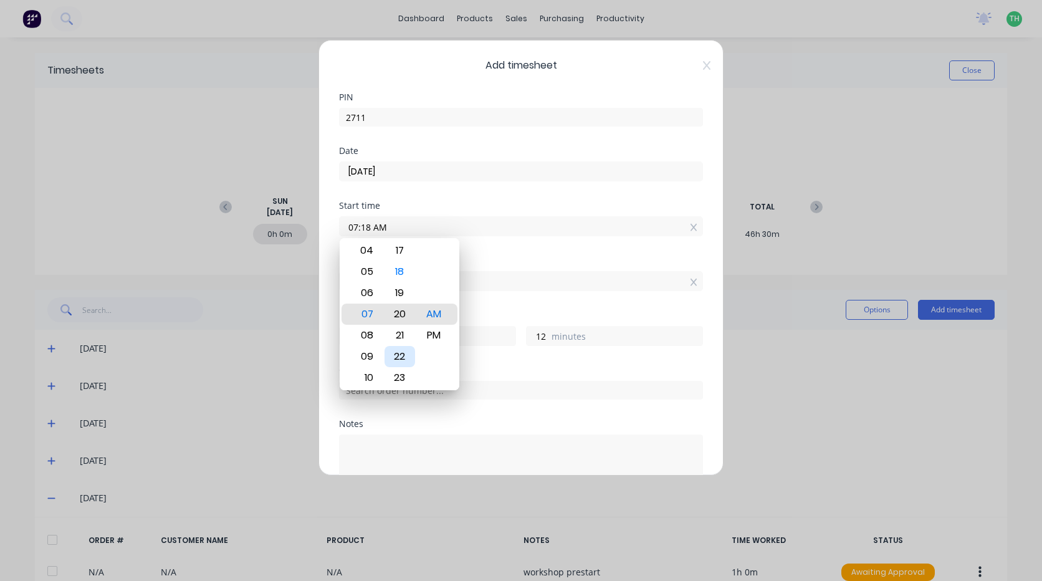
type input "07:20 AM"
type input "10"
type input "07:23 AM"
type input "7"
type input "07:26 AM"
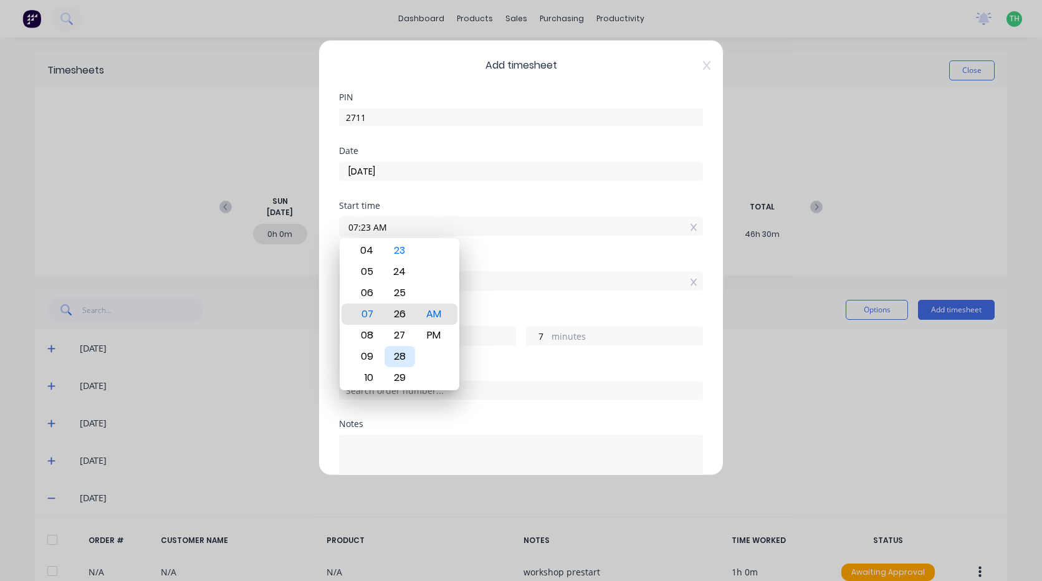
type input "4"
type input "07:30 AM"
type input "0"
click at [501, 308] on div "Finish time 07:30 AM" at bounding box center [521, 283] width 364 height 55
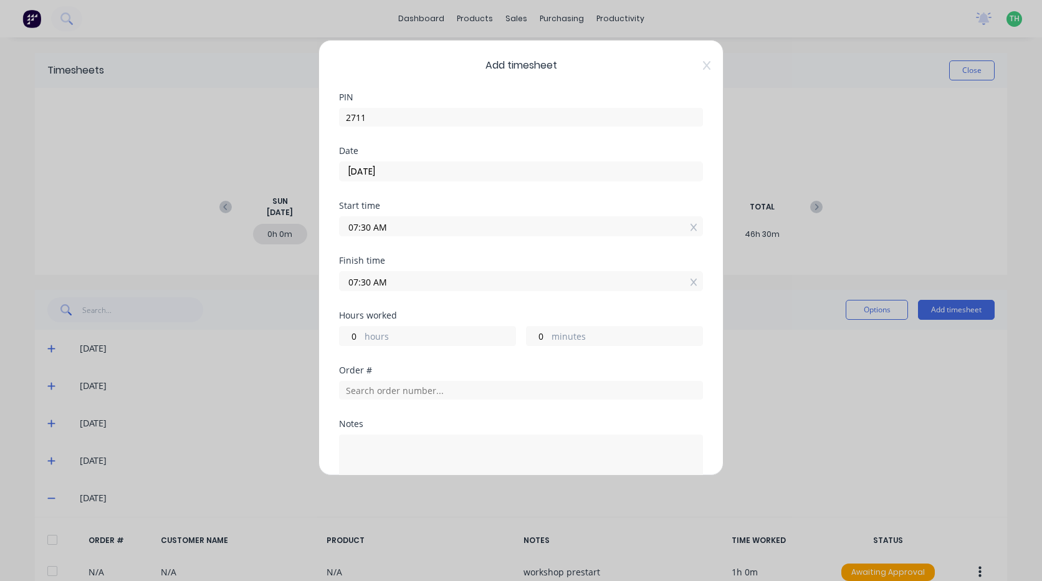
click at [371, 287] on input "07:30 AM" at bounding box center [521, 281] width 363 height 19
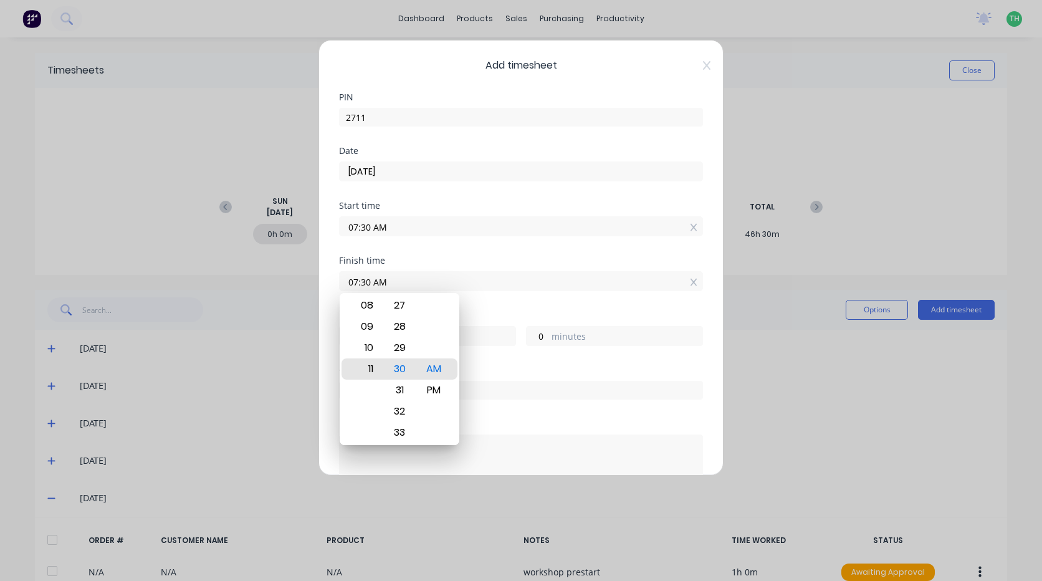
type input "11:30 AM"
type input "4"
type input "07:30 AM"
type input "0"
type input "04:30 AM"
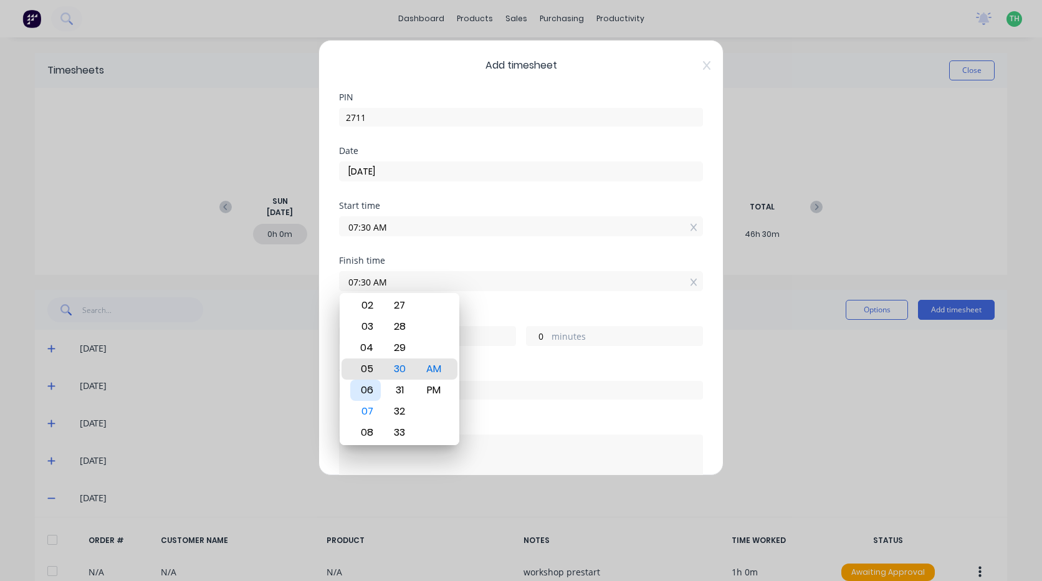
type input "21"
type input "12:30 AM"
type input "17"
type input "12:27 AM"
type input "16"
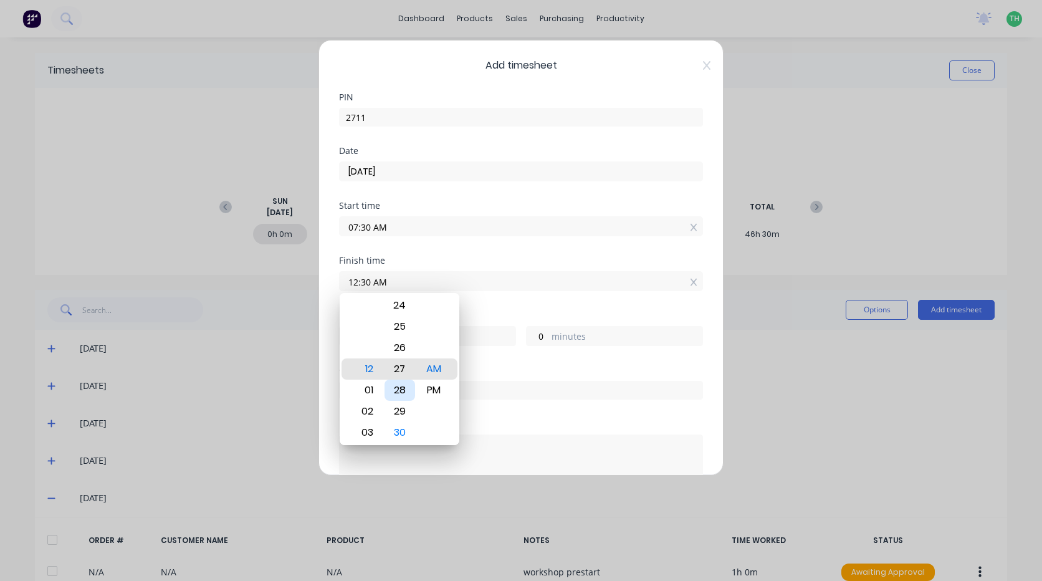
type input "57"
type input "12:23 AM"
type input "53"
type input "12:15 AM"
type input "45"
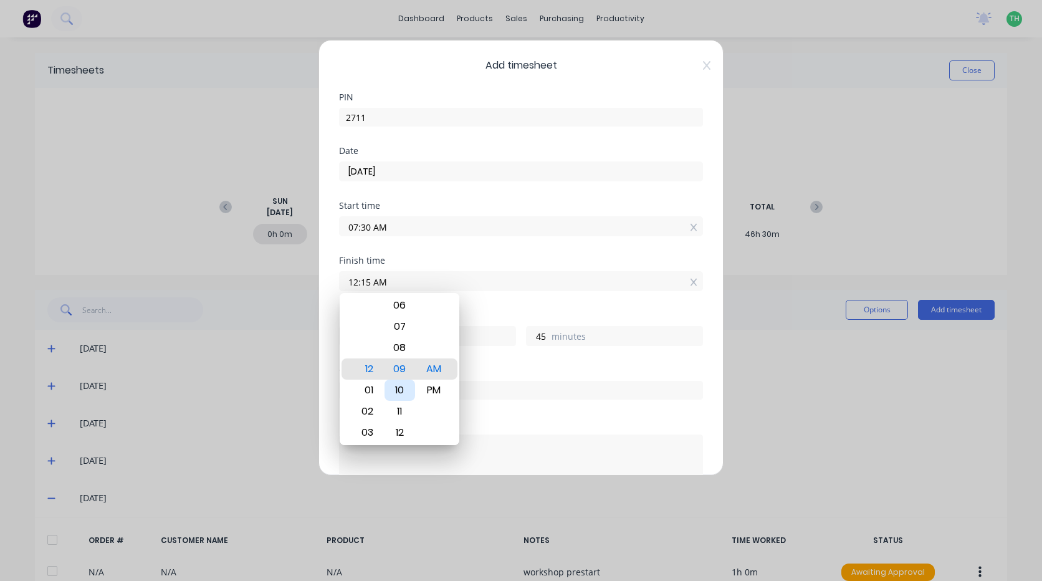
type input "12:09 AM"
type input "39"
type input "12:05 AM"
type input "35"
type input "12:02 AM"
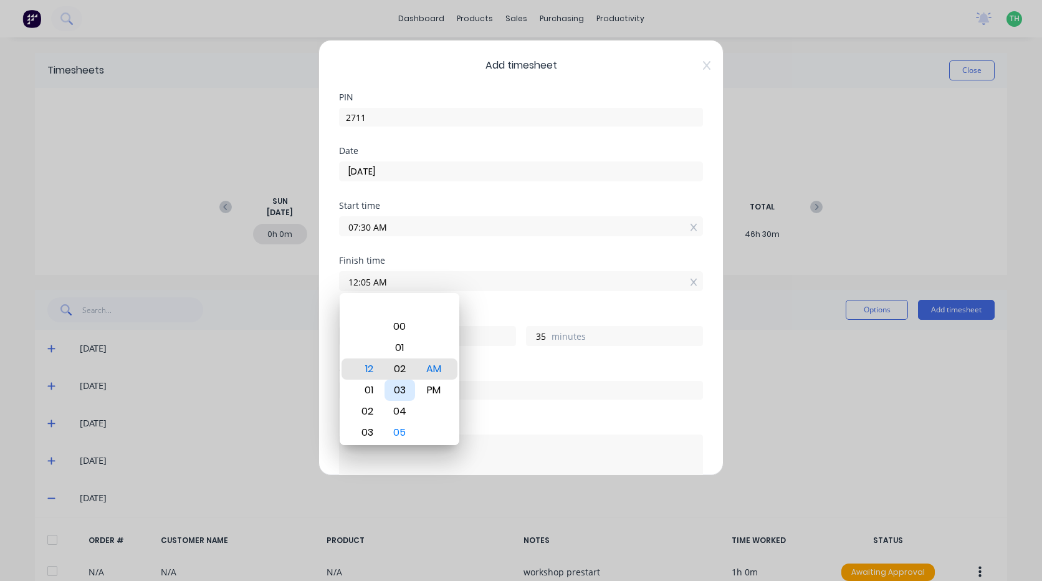
type input "32"
type input "12:00 AM"
type input "30"
click at [434, 389] on div "PM" at bounding box center [434, 389] width 31 height 21
type input "12:00 PM"
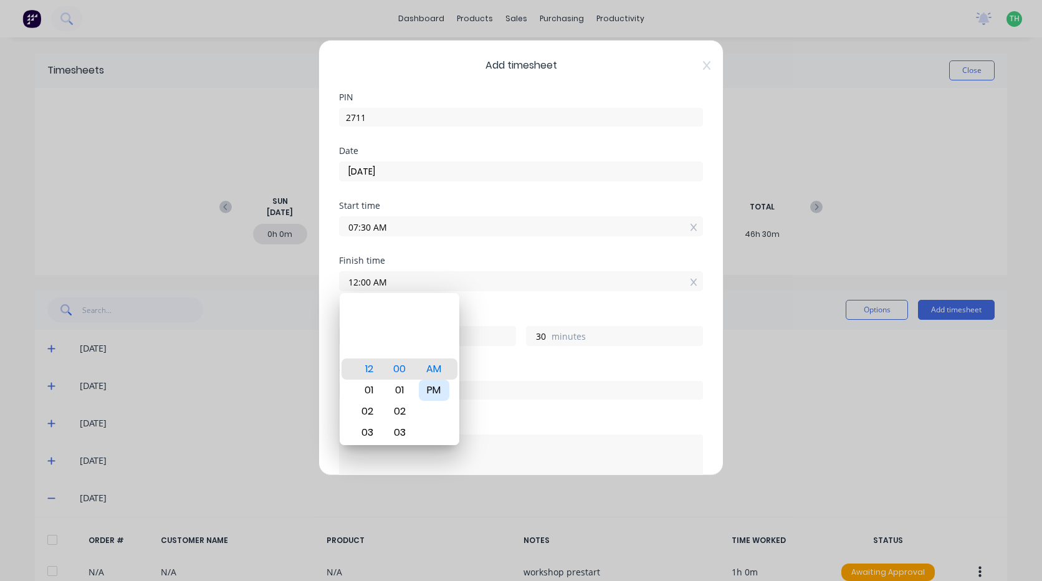
type input "4"
click at [520, 317] on div "Hours worked" at bounding box center [521, 315] width 364 height 9
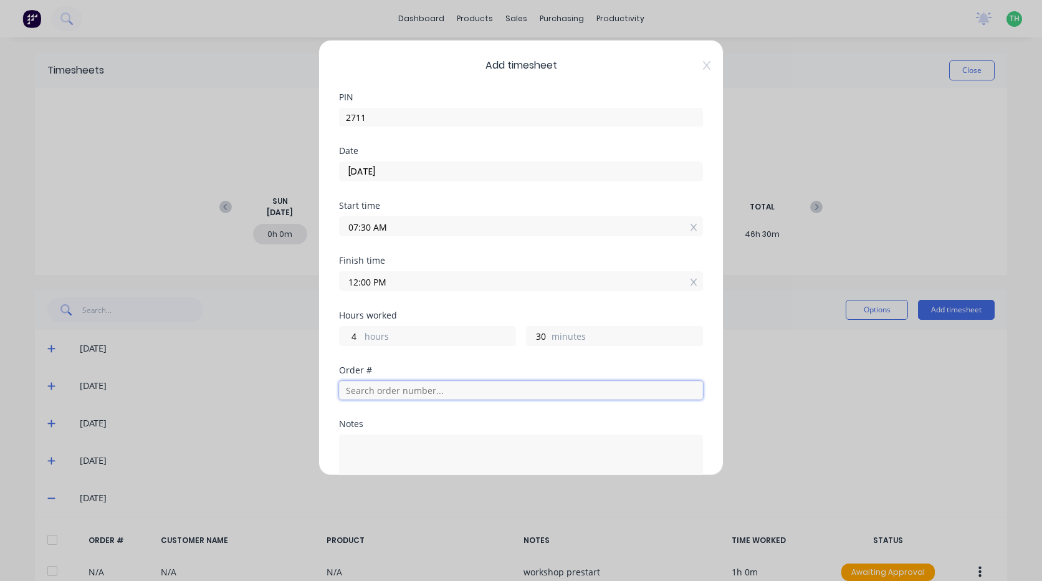
click at [413, 396] on input "text" at bounding box center [521, 390] width 364 height 19
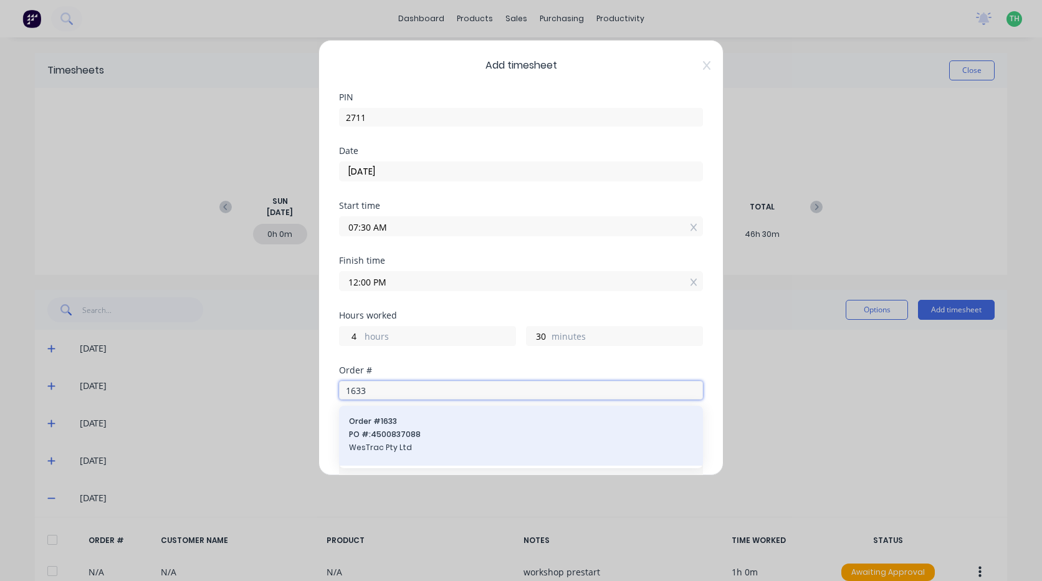
type input "1633"
click at [413, 432] on span "PO #: 4500837088" at bounding box center [521, 434] width 344 height 11
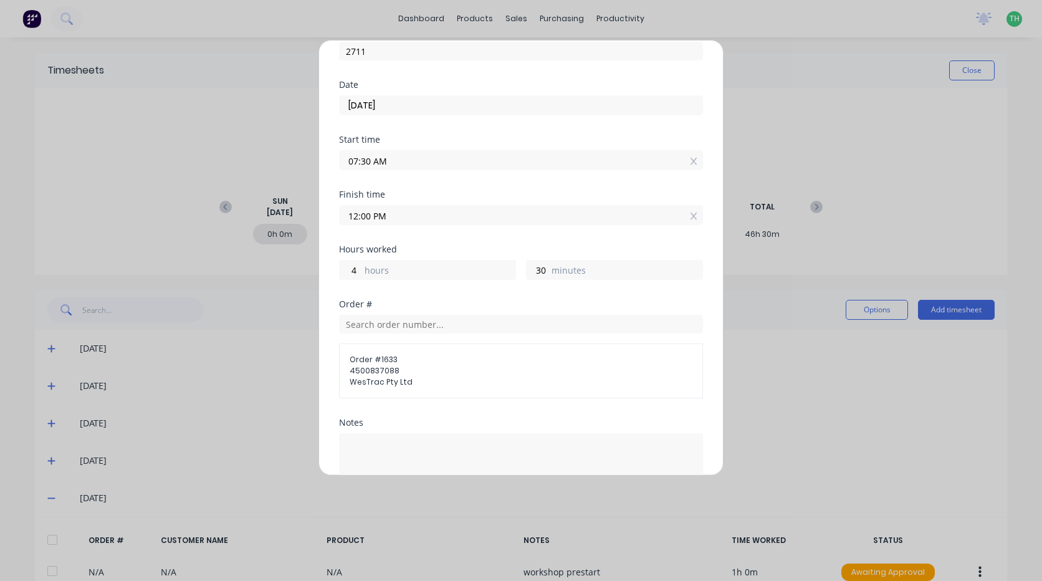
scroll to position [187, 0]
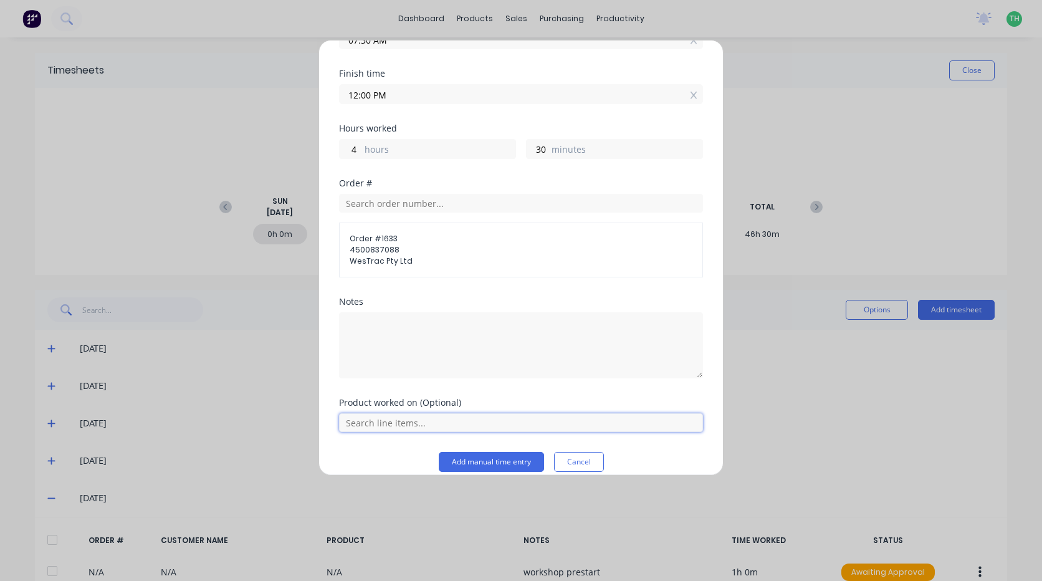
click at [407, 421] on input "text" at bounding box center [521, 422] width 364 height 19
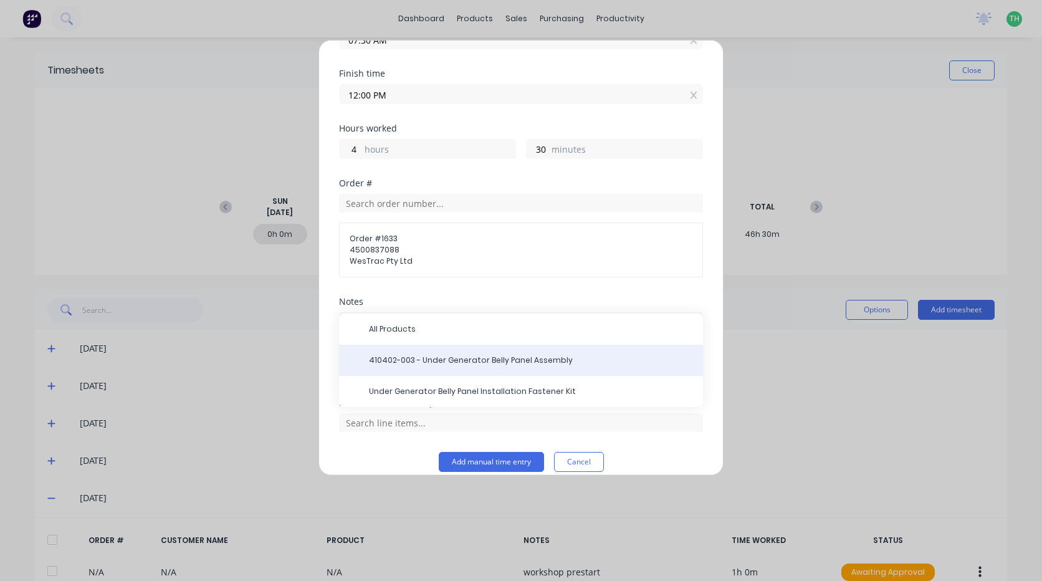
click at [429, 366] on div "410402-003 - Under Generator Belly Panel Assembly" at bounding box center [521, 360] width 364 height 31
click at [424, 359] on span "410402-003 - Under Generator Belly Panel Assembly" at bounding box center [531, 360] width 324 height 11
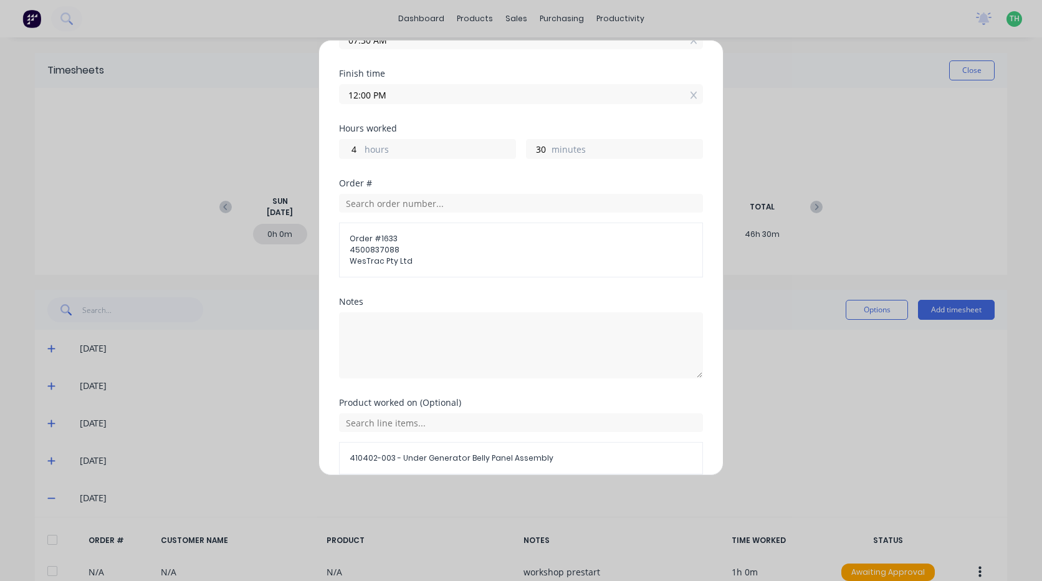
scroll to position [244, 0]
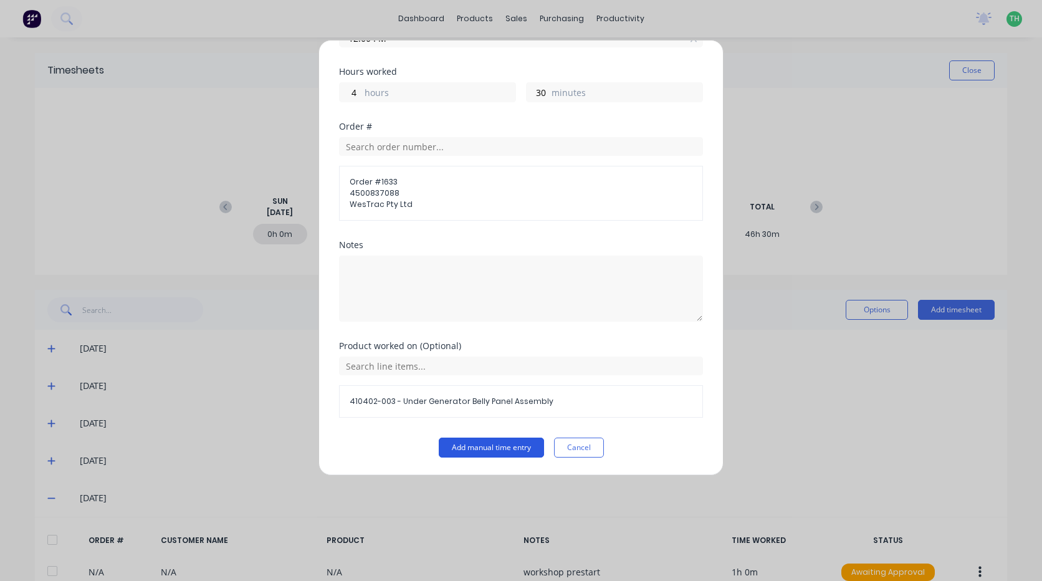
click at [483, 448] on button "Add manual time entry" at bounding box center [491, 447] width 105 height 20
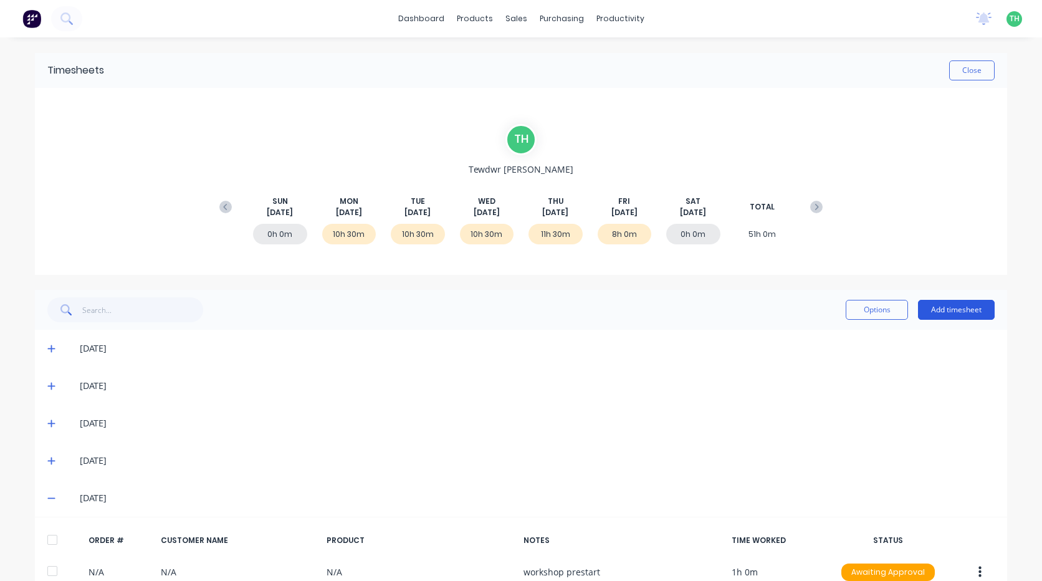
click at [961, 312] on button "Add timesheet" at bounding box center [956, 310] width 77 height 20
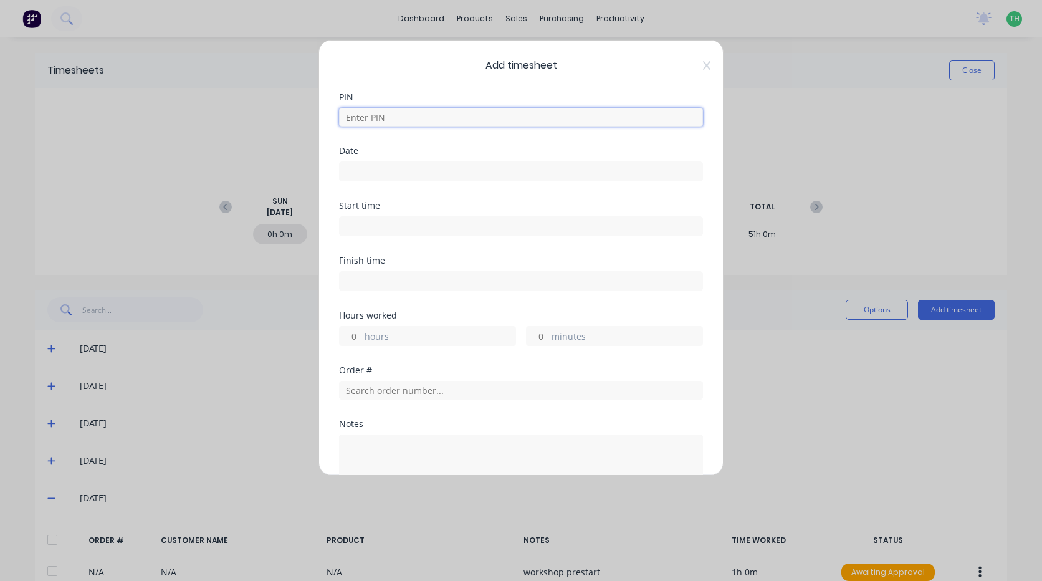
click at [389, 123] on input at bounding box center [521, 117] width 364 height 19
type input "2711"
type input "29/08/2025"
type input "07:30 AM"
type input "12:00 PM"
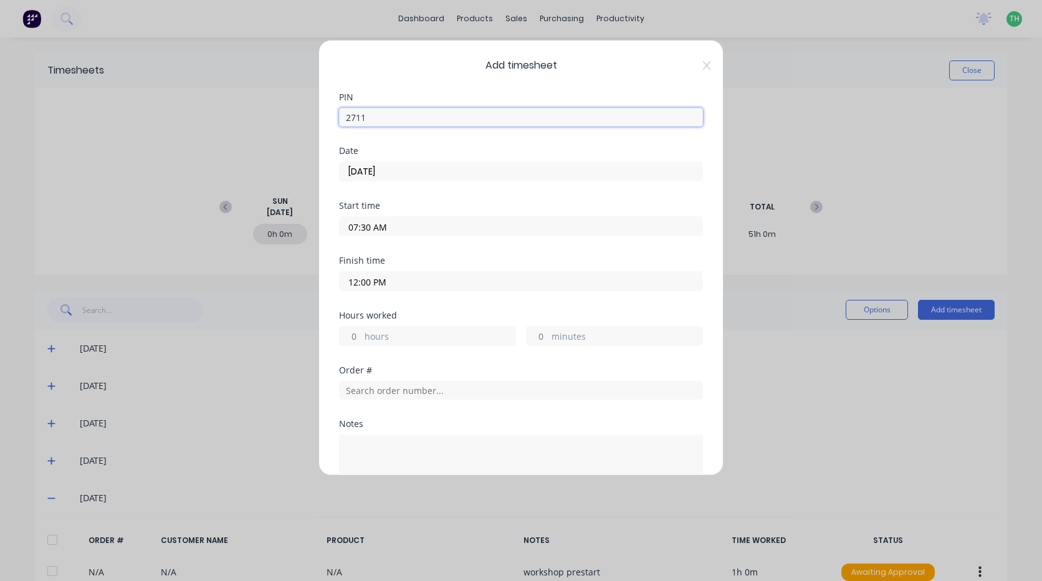
type input "4"
type input "30"
click at [414, 176] on input "29/08/2025" at bounding box center [521, 171] width 363 height 19
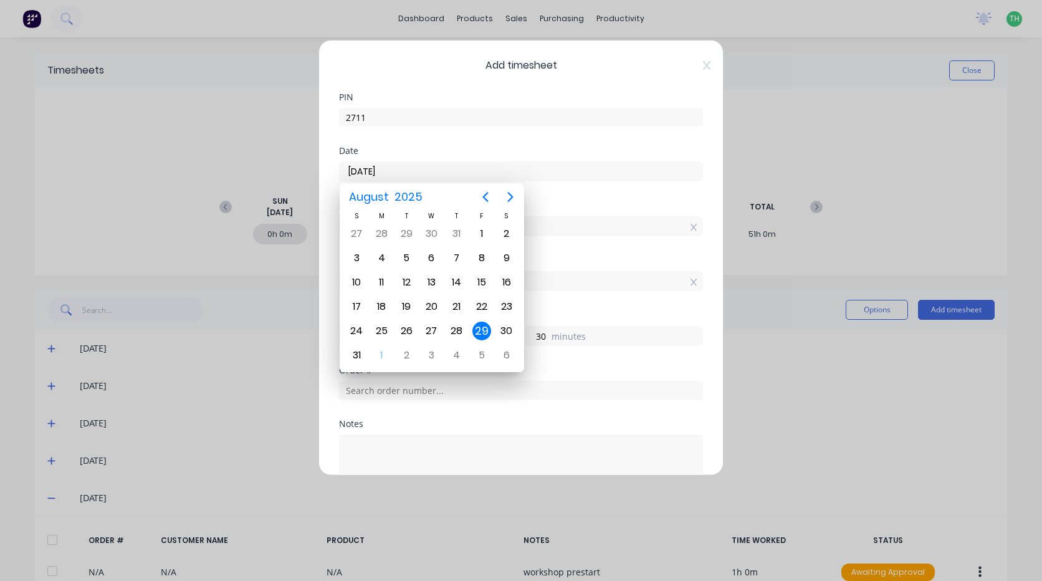
click at [485, 333] on div "29" at bounding box center [481, 330] width 19 height 19
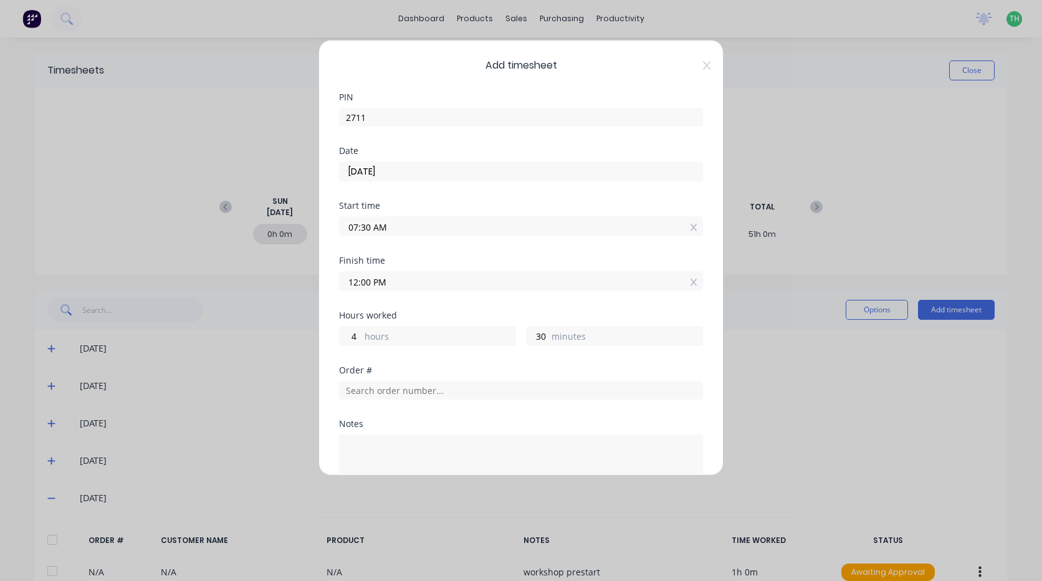
click at [376, 231] on input "07:30 AM" at bounding box center [521, 226] width 363 height 19
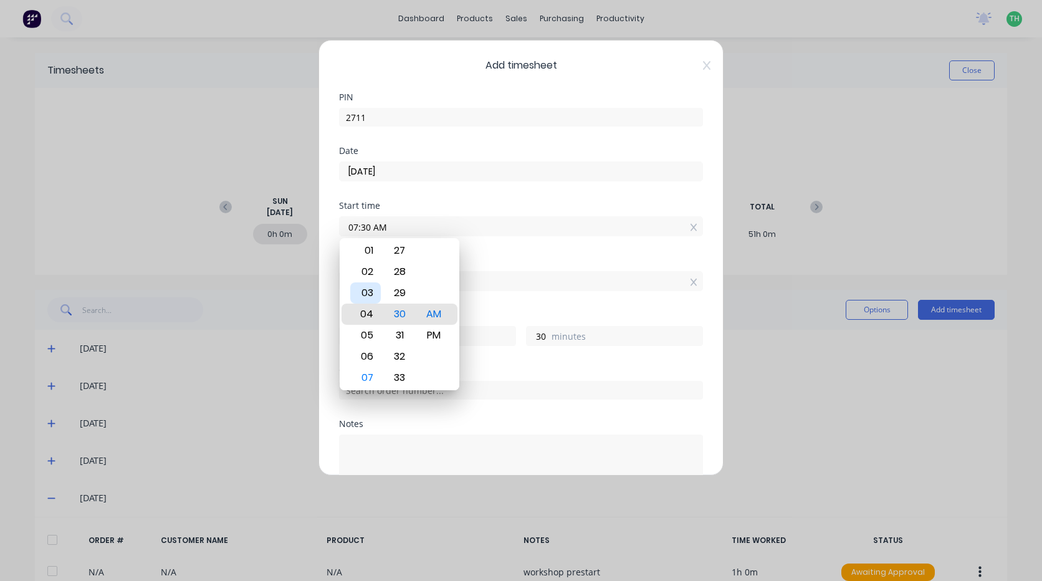
type input "04:30 AM"
type input "7"
type input "12:30 AM"
type input "11"
type input "12:26 AM"
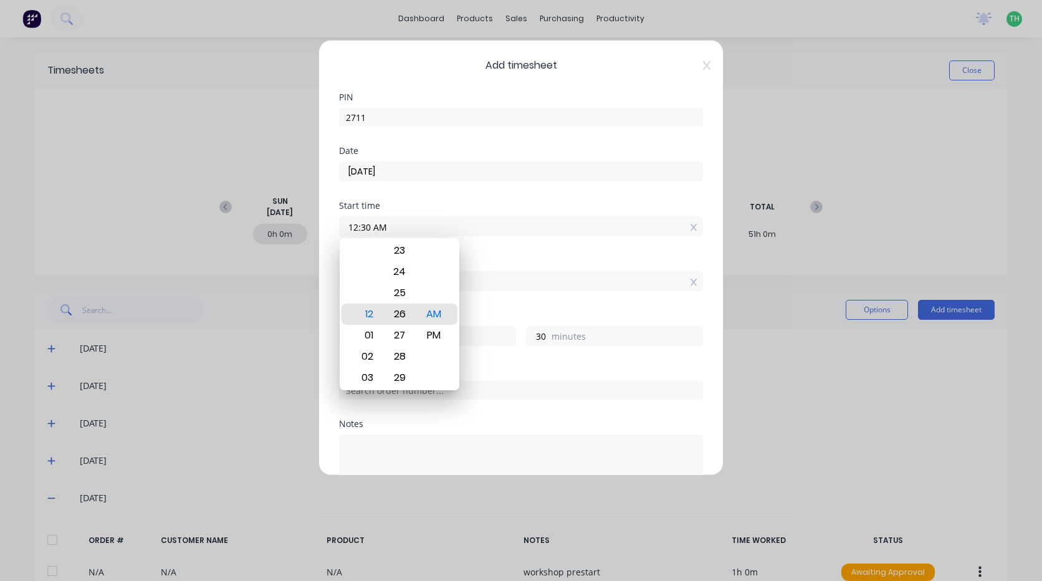
type input "34"
type input "12:21 AM"
type input "39"
type input "12:16 AM"
type input "44"
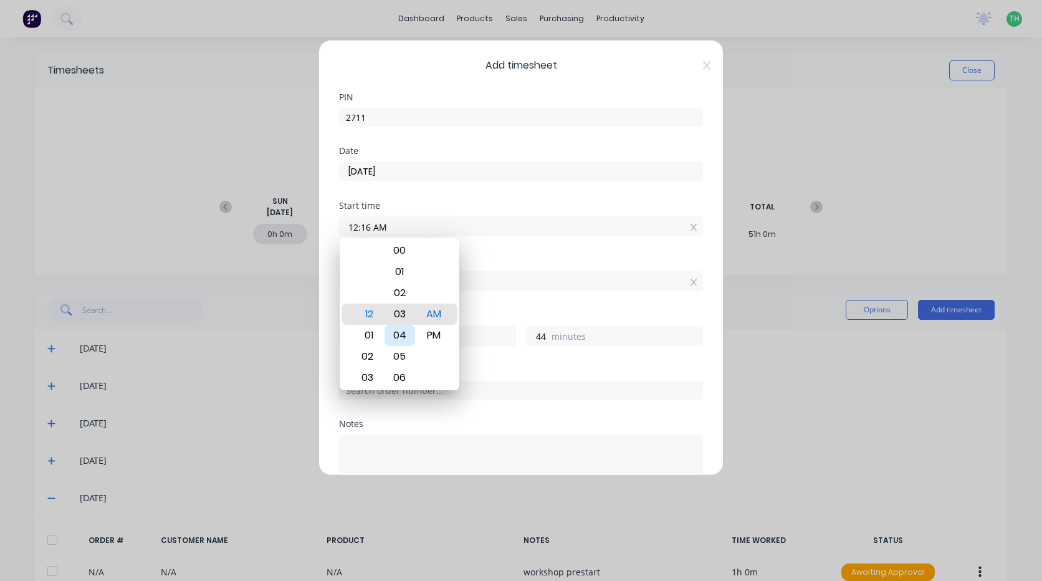
type input "12:03 AM"
type input "57"
type input "12:00 AM"
type input "12"
type input "0"
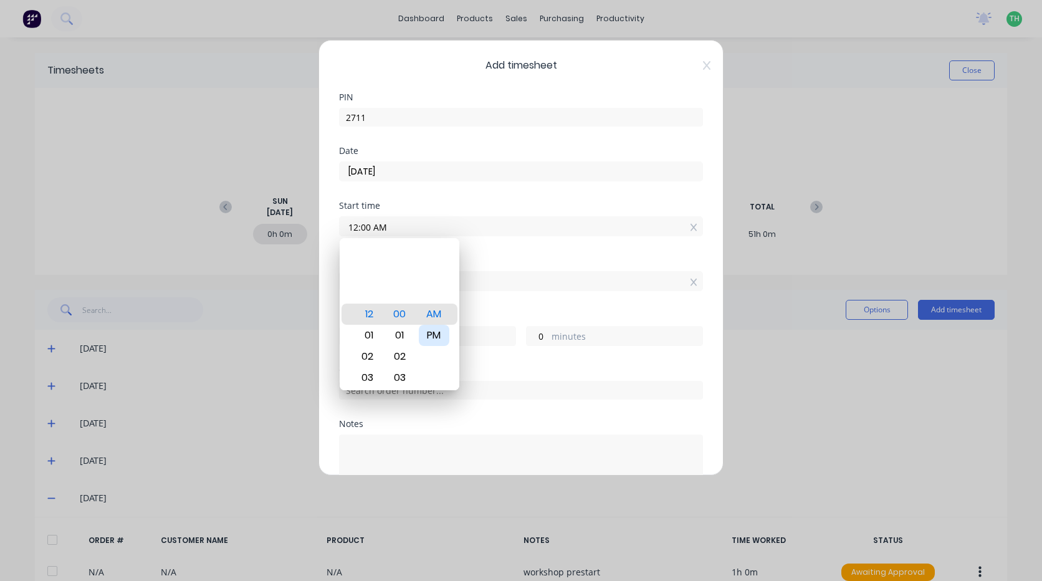
click at [435, 337] on div "PM" at bounding box center [434, 335] width 31 height 21
type input "12:00 PM"
type input "0"
click at [481, 254] on div "Start time 12:00 PM" at bounding box center [521, 228] width 364 height 55
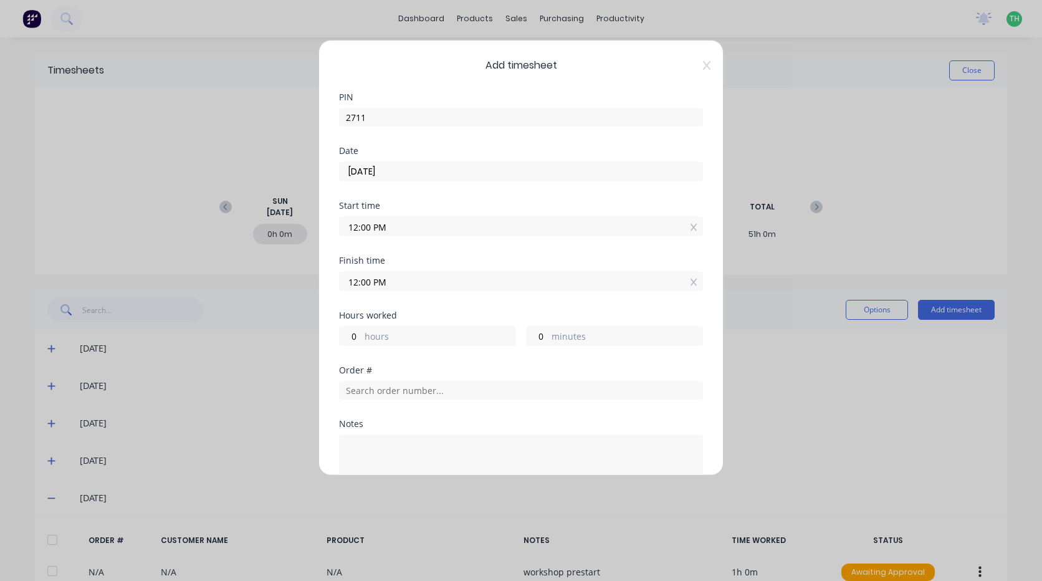
click at [378, 285] on input "12:00 PM" at bounding box center [521, 281] width 363 height 19
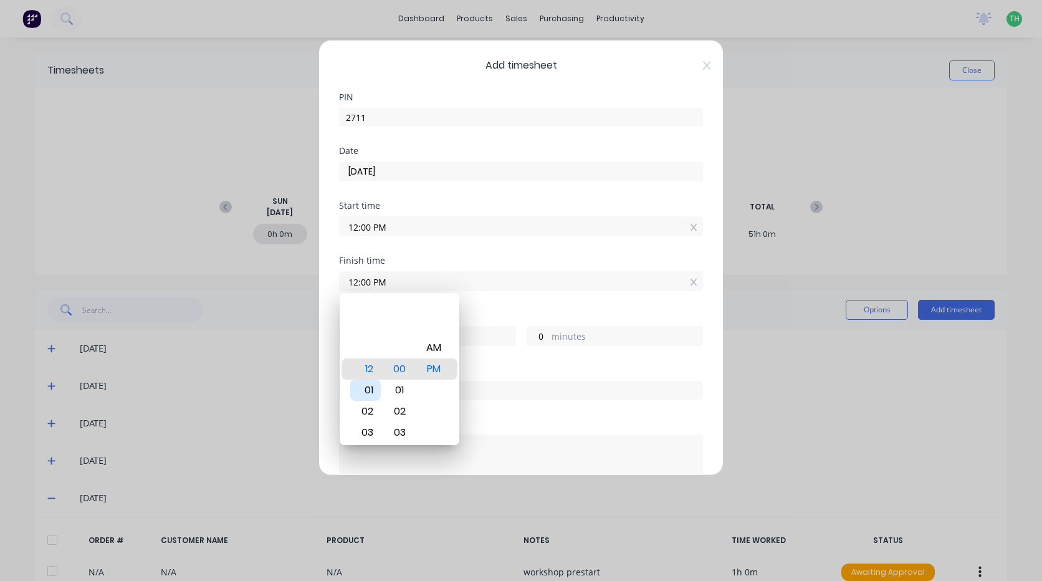
click at [368, 391] on div "01" at bounding box center [365, 389] width 31 height 21
type input "01:00 PM"
type input "1"
type input "01:02 PM"
type input "2"
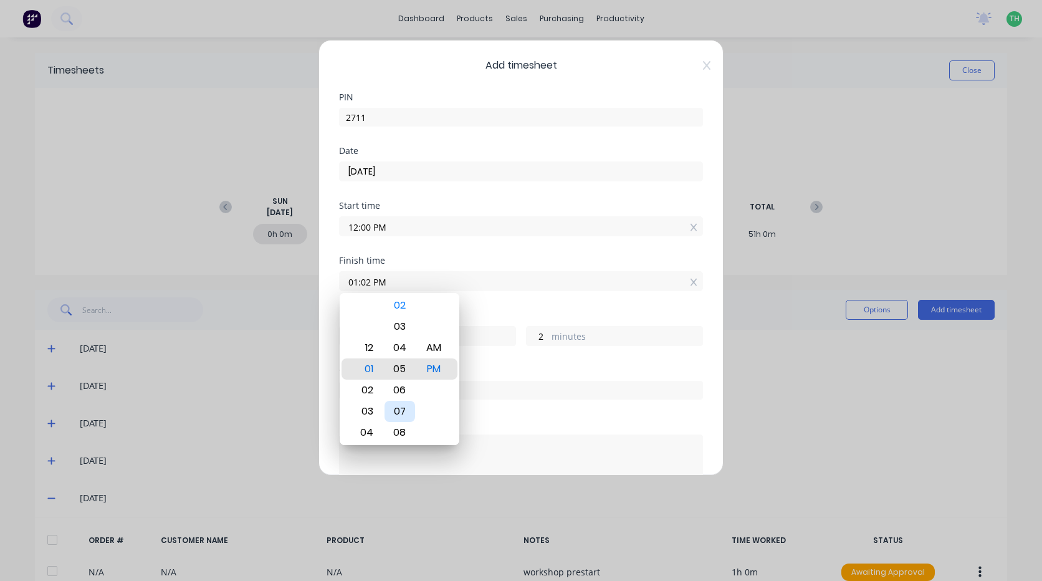
type input "01:05 PM"
type input "5"
type input "01:08 PM"
type input "8"
type input "01:10 PM"
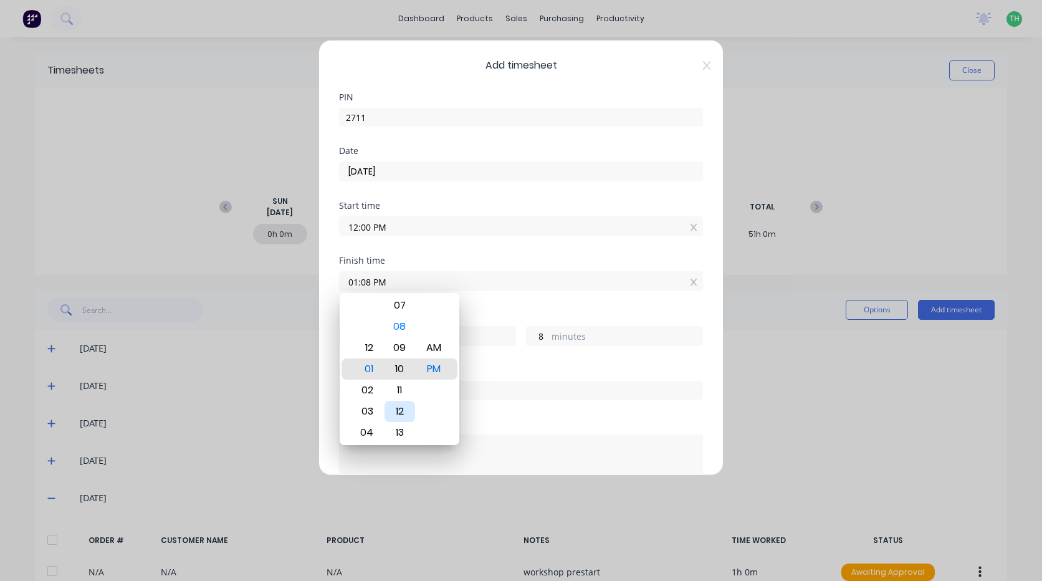
type input "10"
type input "01:13 PM"
type input "13"
type input "01:15 PM"
type input "15"
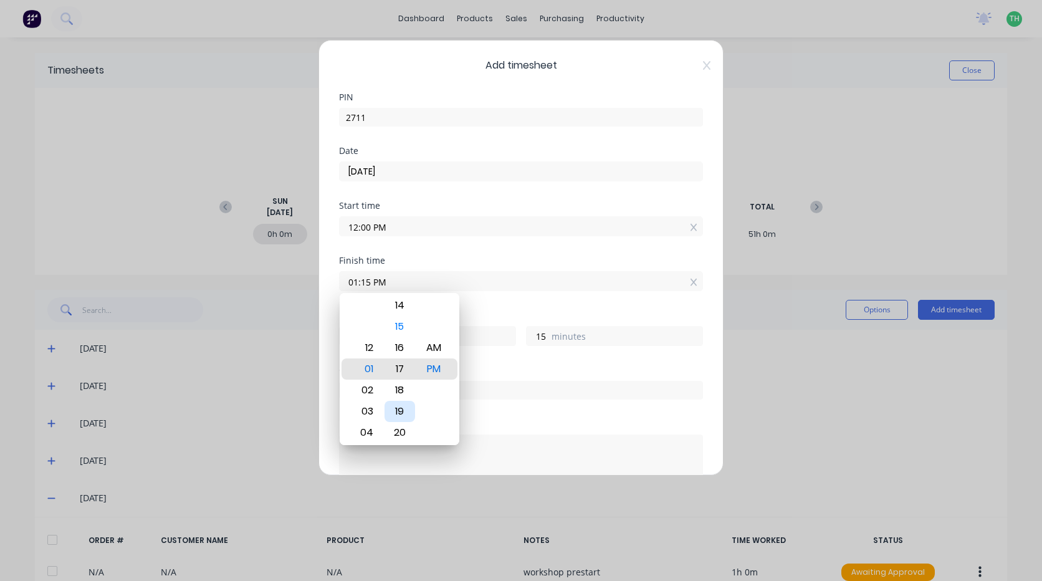
type input "01:18 PM"
type input "18"
type input "01:21 PM"
type input "21"
type input "01:24 PM"
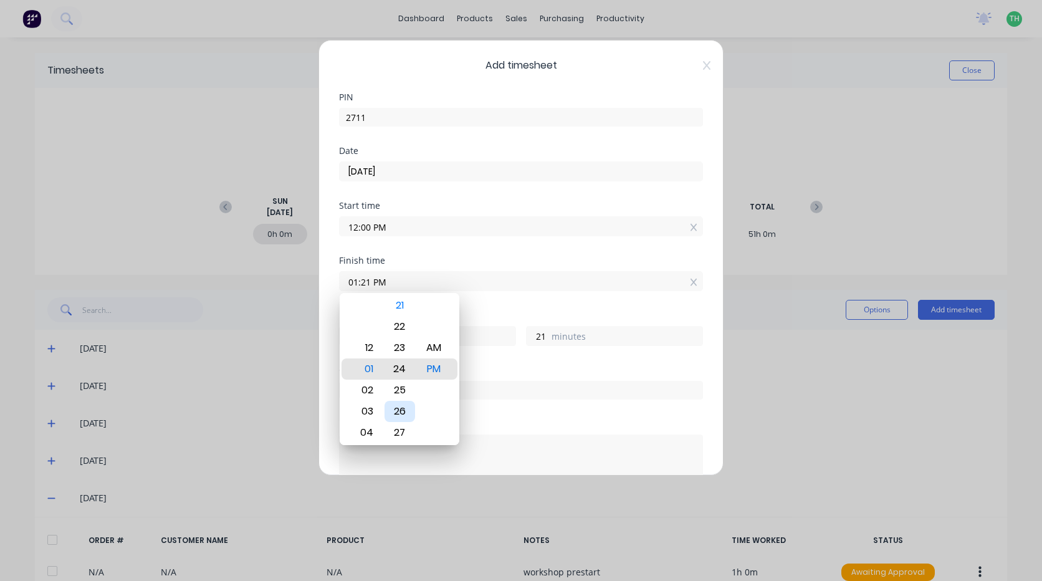
type input "24"
type input "01:27 PM"
type input "27"
type input "01:28 PM"
type input "28"
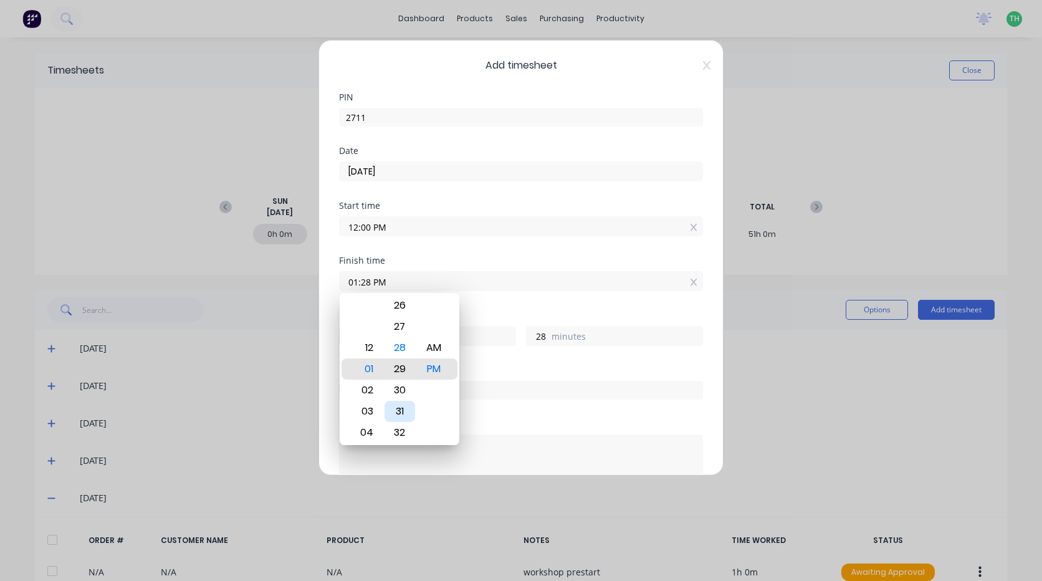
type input "01:29 PM"
type input "29"
type input "01:30 PM"
type input "30"
click at [520, 376] on div "Order #" at bounding box center [521, 383] width 364 height 34
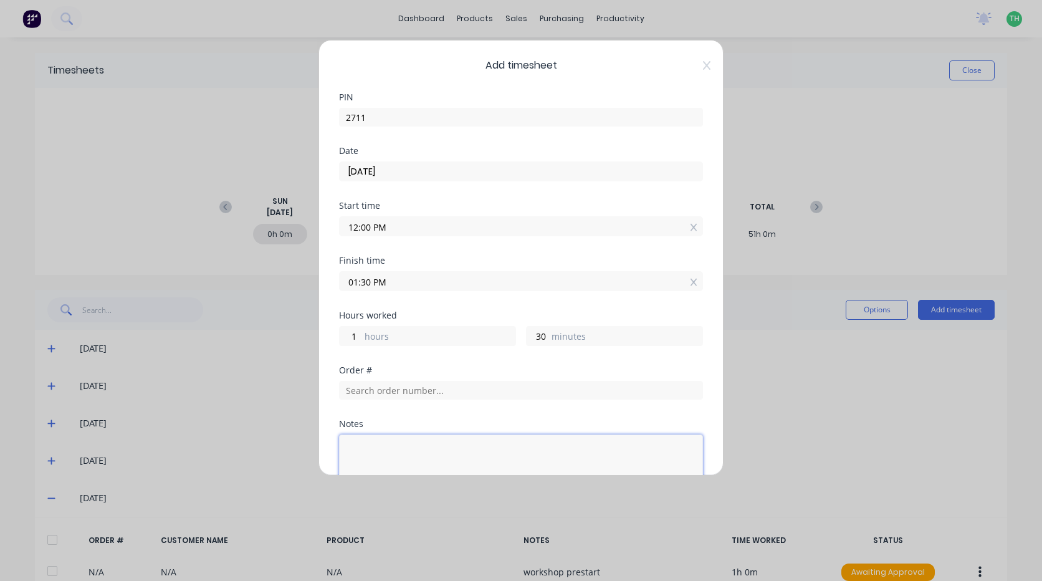
click at [413, 448] on textarea at bounding box center [521, 467] width 364 height 66
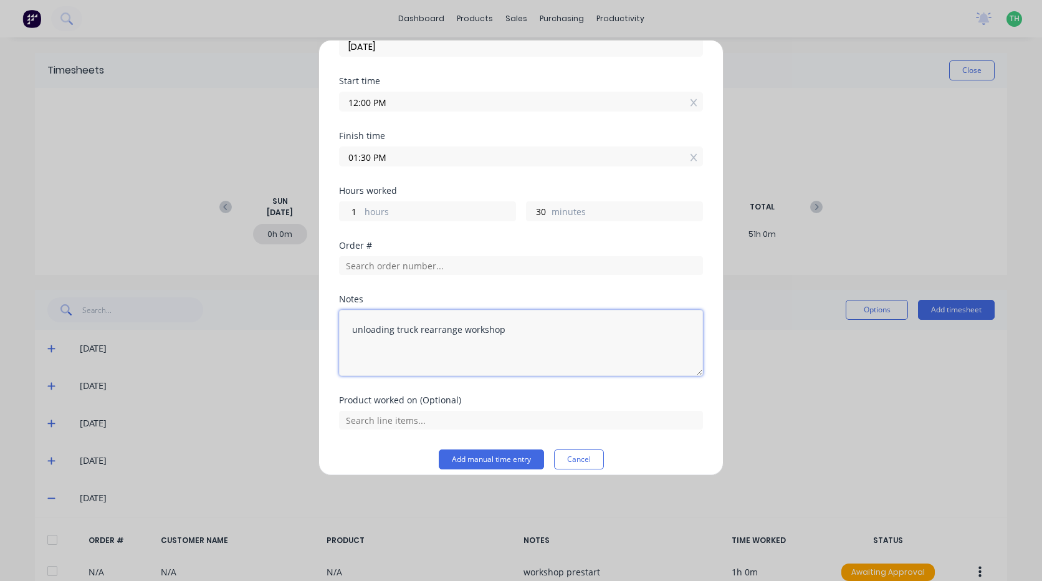
scroll to position [136, 0]
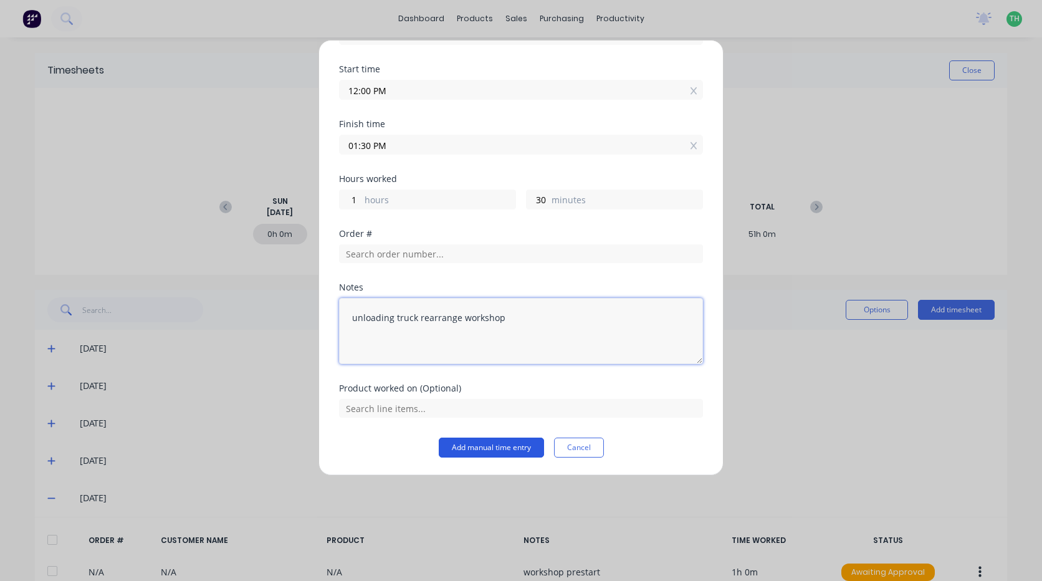
type textarea "unloading truck rearrange workshop"
click at [500, 449] on button "Add manual time entry" at bounding box center [491, 447] width 105 height 20
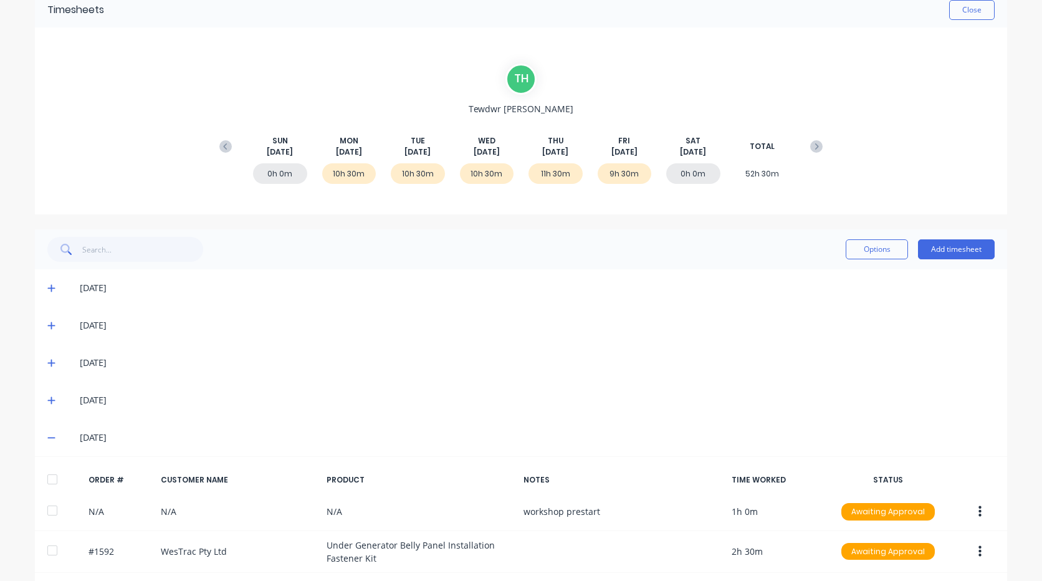
scroll to position [0, 0]
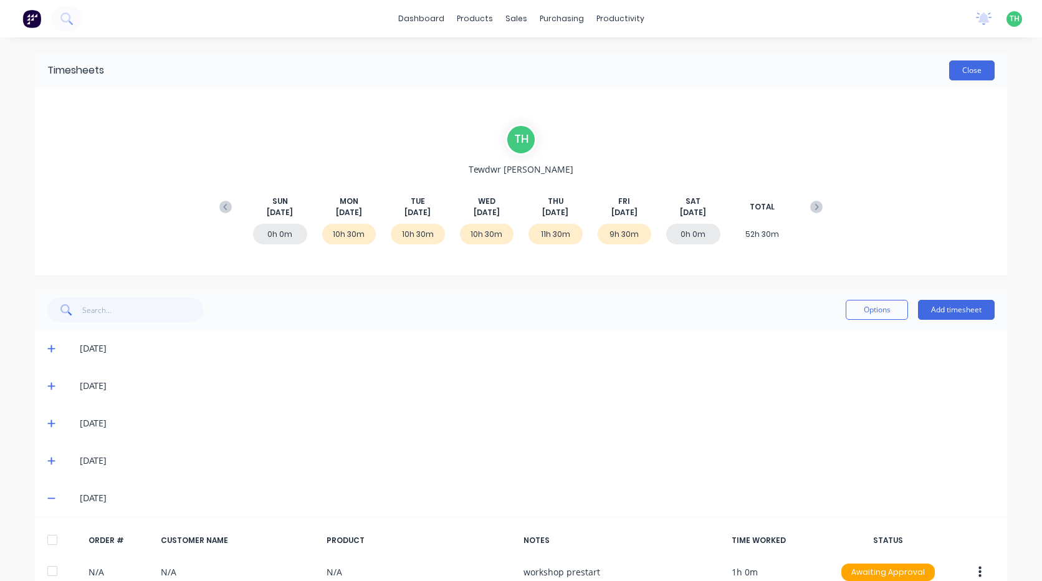
click at [964, 68] on button "Close" at bounding box center [971, 70] width 45 height 20
